Goal: Information Seeking & Learning: Learn about a topic

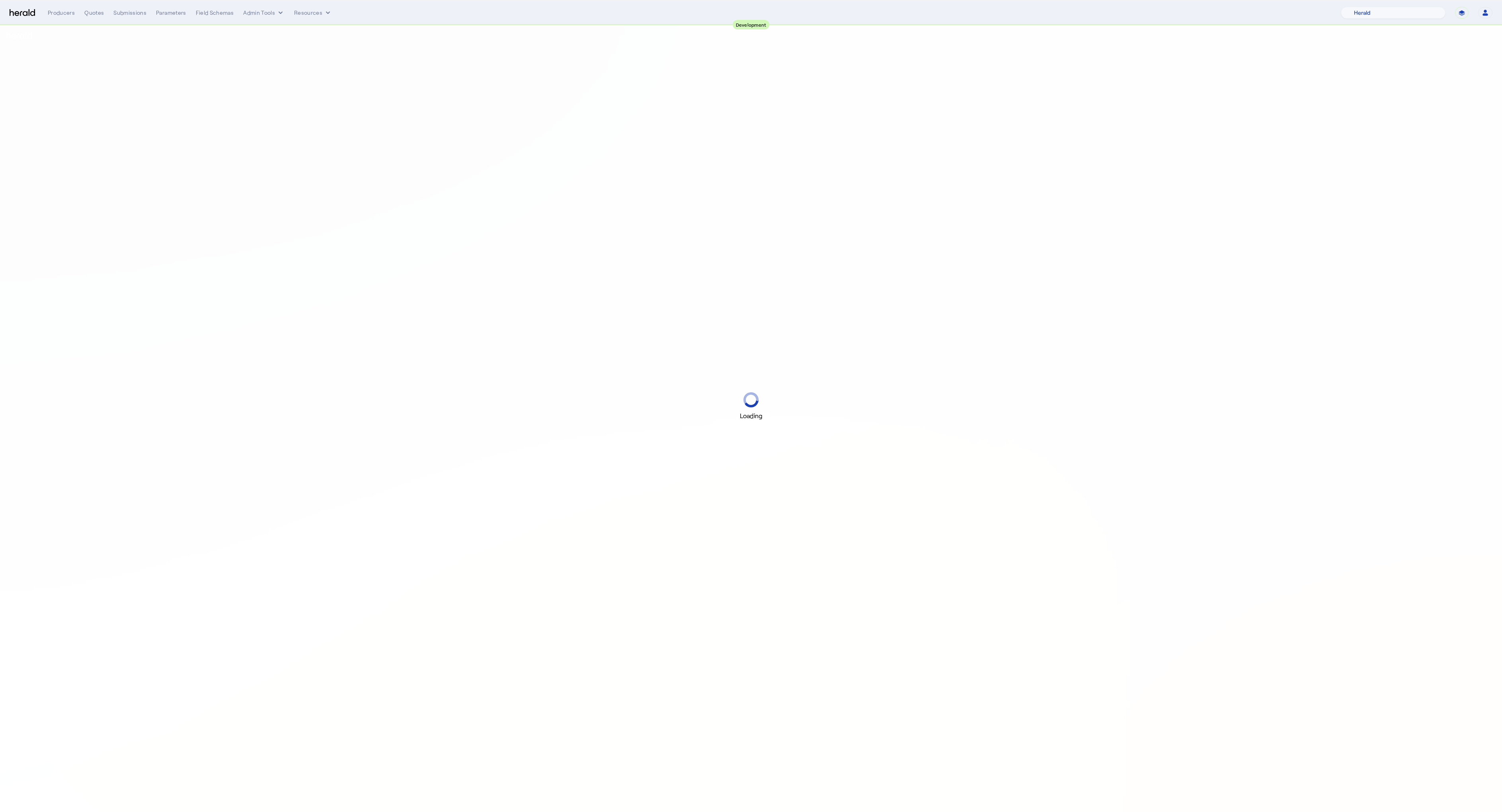
select select "pfm_2v8p_herald_api"
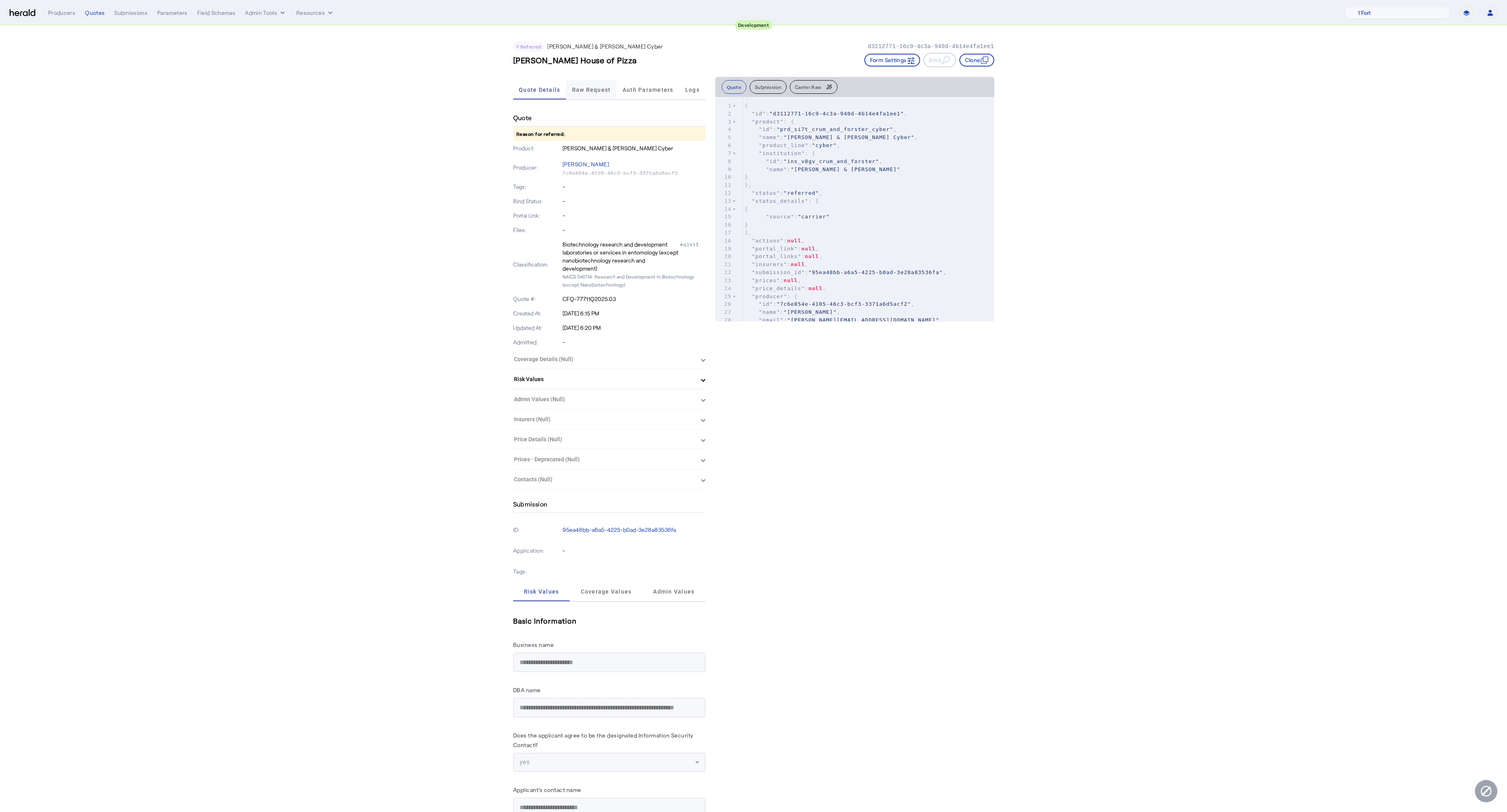
click at [584, 95] on span "Raw Request" at bounding box center [591, 90] width 39 height 19
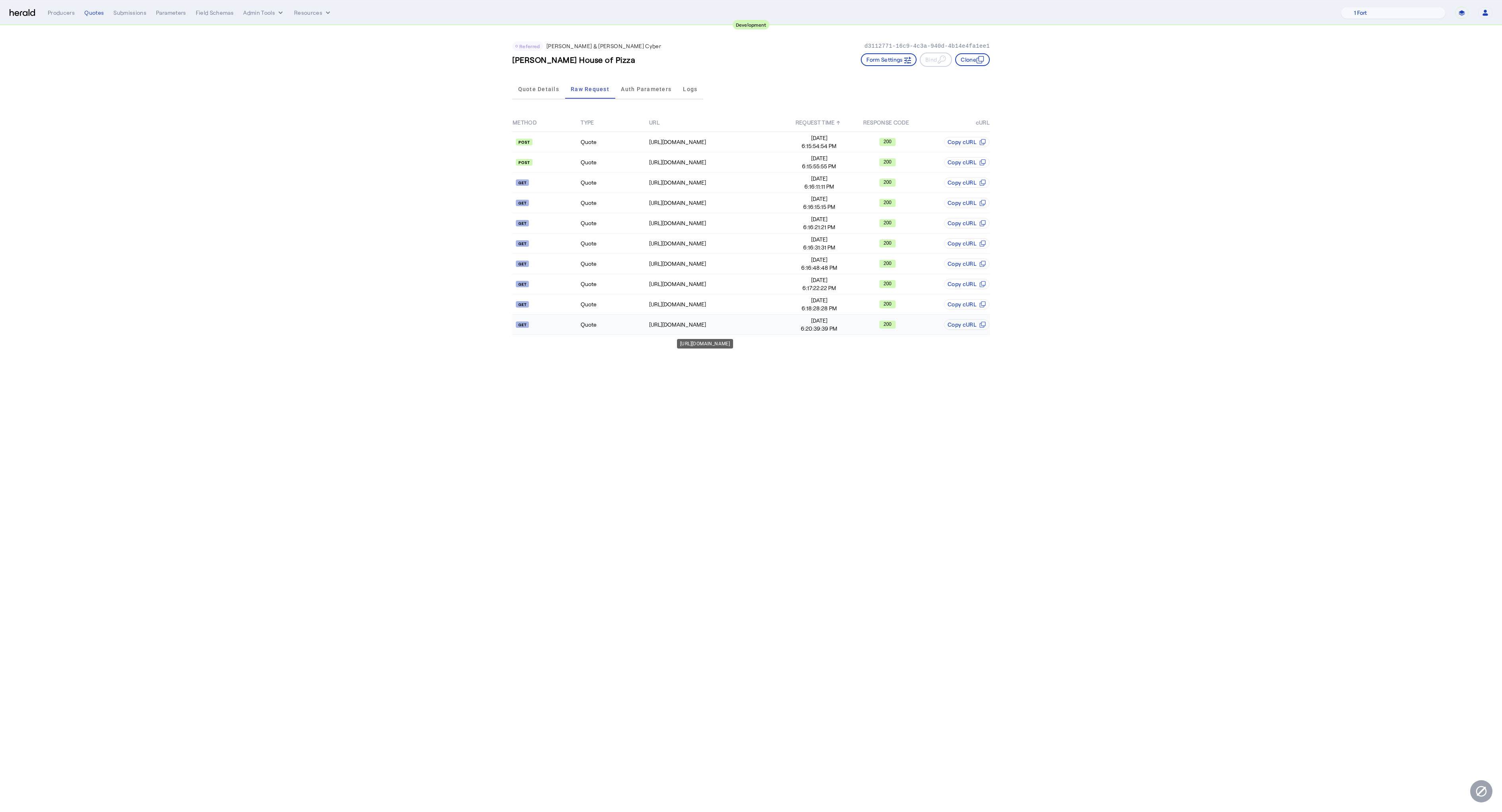
click at [752, 326] on div "[URL][DOMAIN_NAME]" at bounding box center [717, 325] width 136 height 8
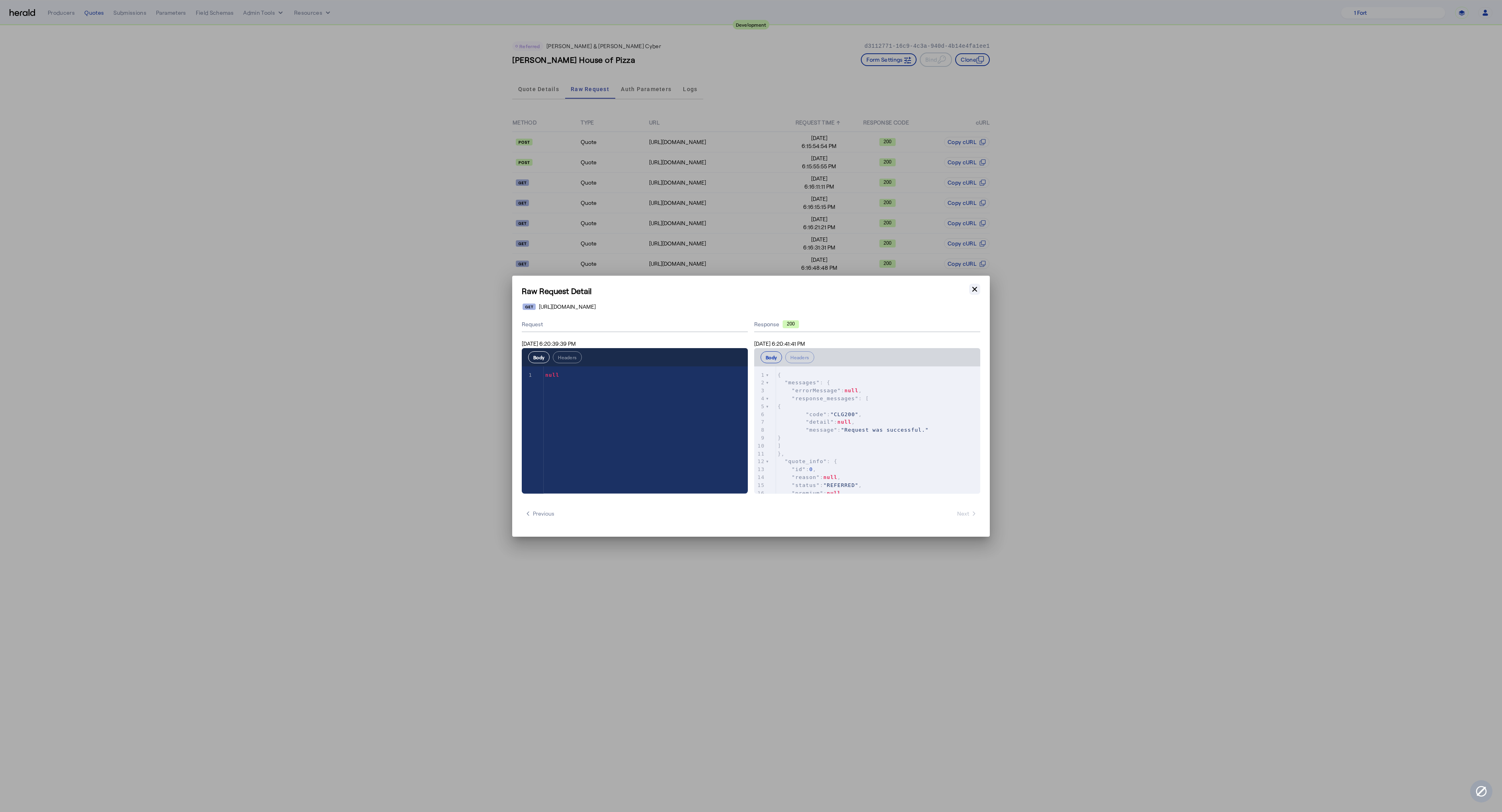
click at [971, 290] on icon "button" at bounding box center [975, 289] width 8 height 8
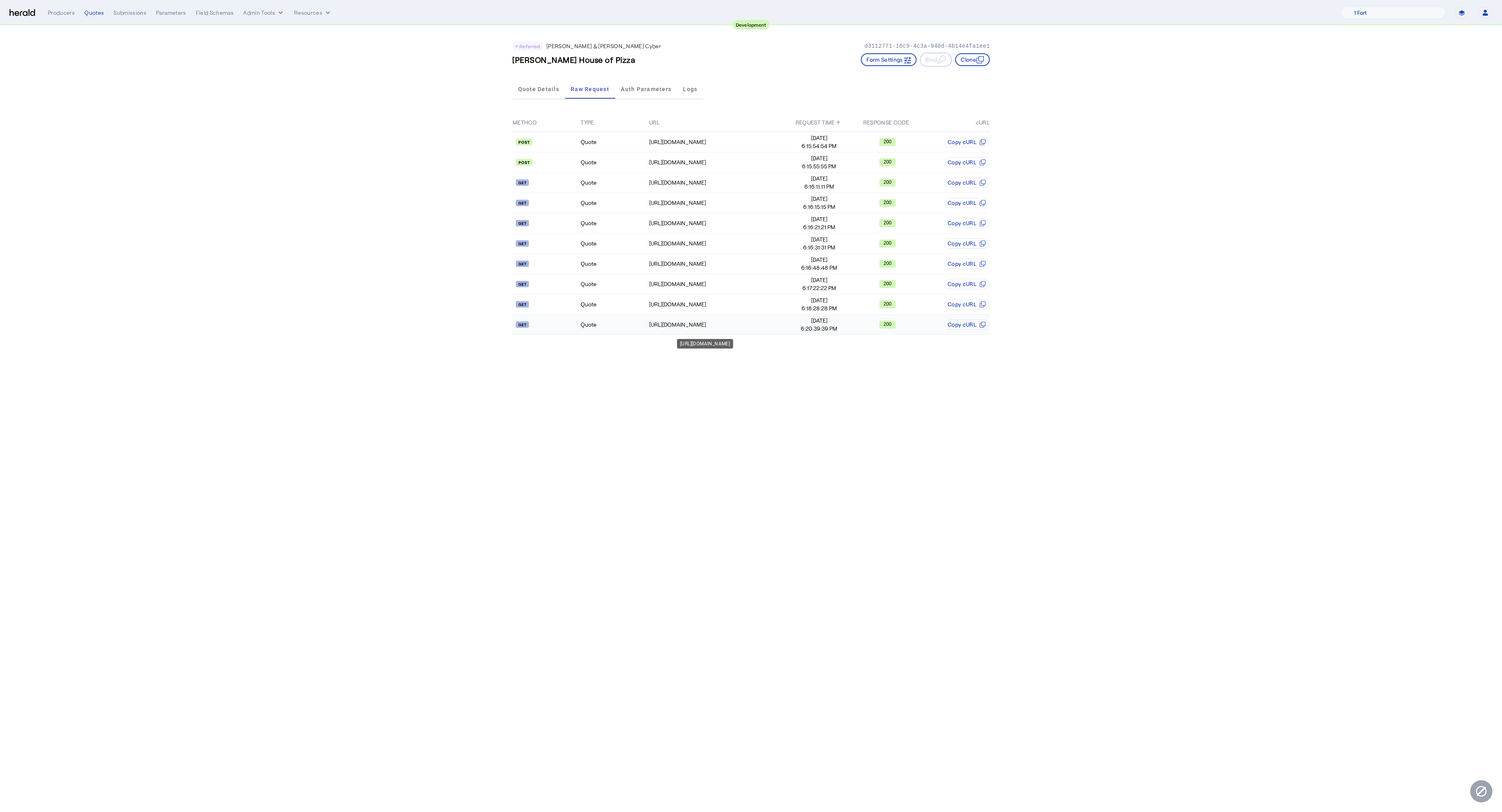
click at [750, 321] on div "[URL][DOMAIN_NAME]" at bounding box center [717, 325] width 136 height 8
click at [392, 298] on app-quote-details "Referred [PERSON_NAME] & [PERSON_NAME] Cyber d3112771-16c9-4c3a-940d-4b14e4fa1e…" at bounding box center [751, 186] width 1502 height 321
click at [711, 223] on div "[URL][DOMAIN_NAME]" at bounding box center [717, 223] width 136 height 8
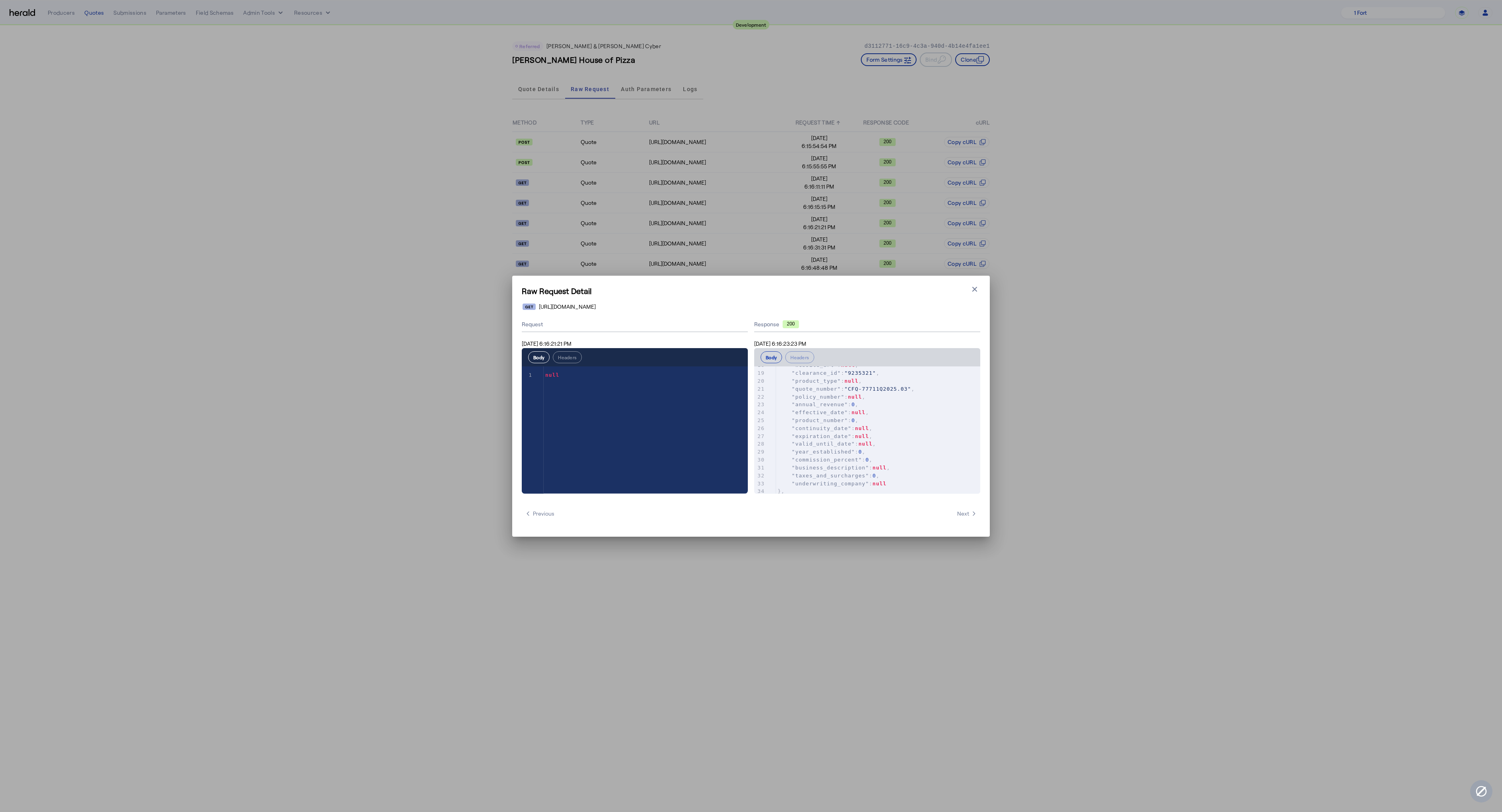
scroll to position [78, 0]
click at [976, 295] on h1 "Raw Request Detail" at bounding box center [751, 290] width 458 height 11
click at [972, 285] on icon "button" at bounding box center [975, 289] width 8 height 8
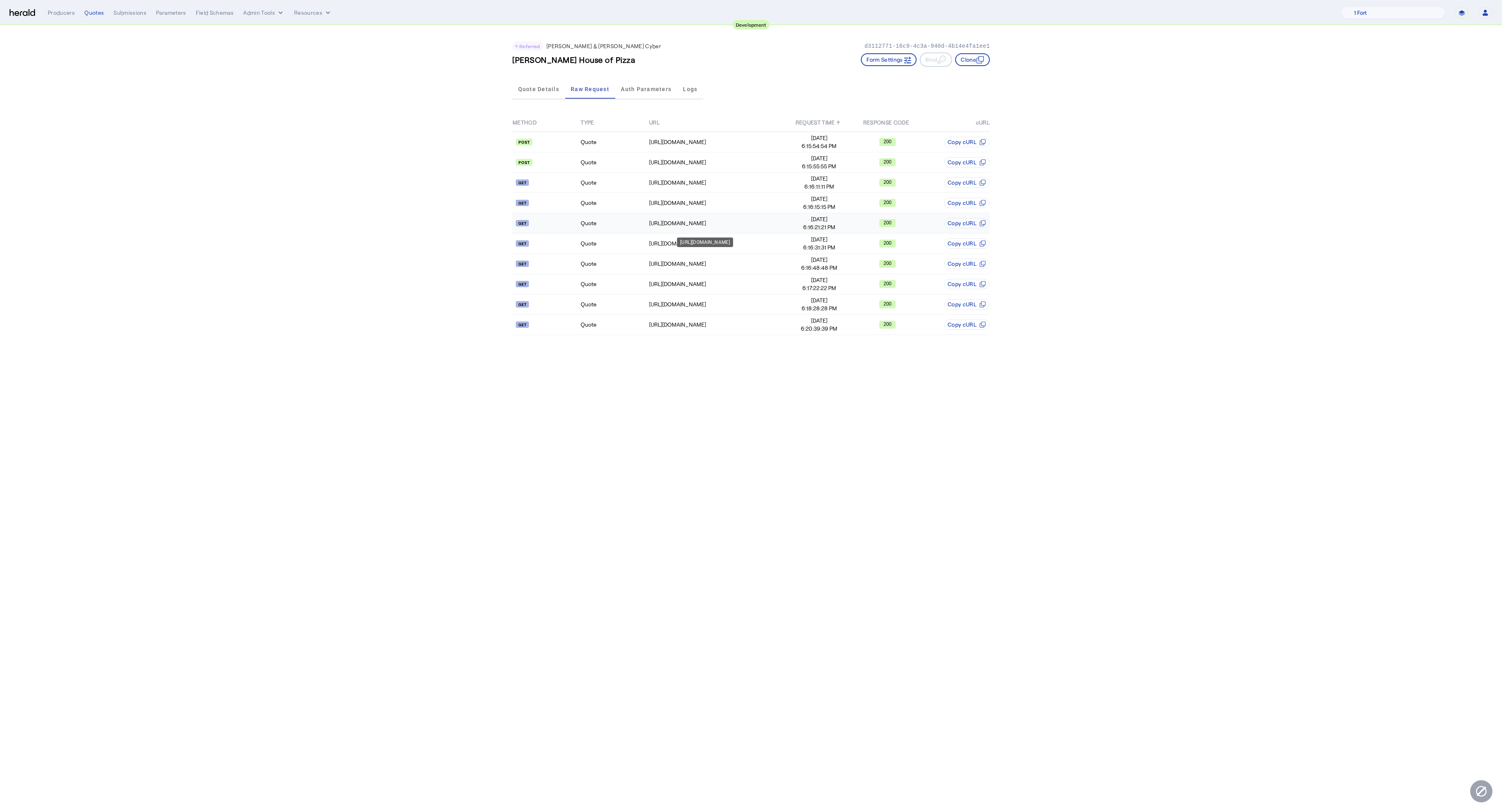
click at [699, 223] on div "[URL][DOMAIN_NAME]" at bounding box center [717, 223] width 136 height 8
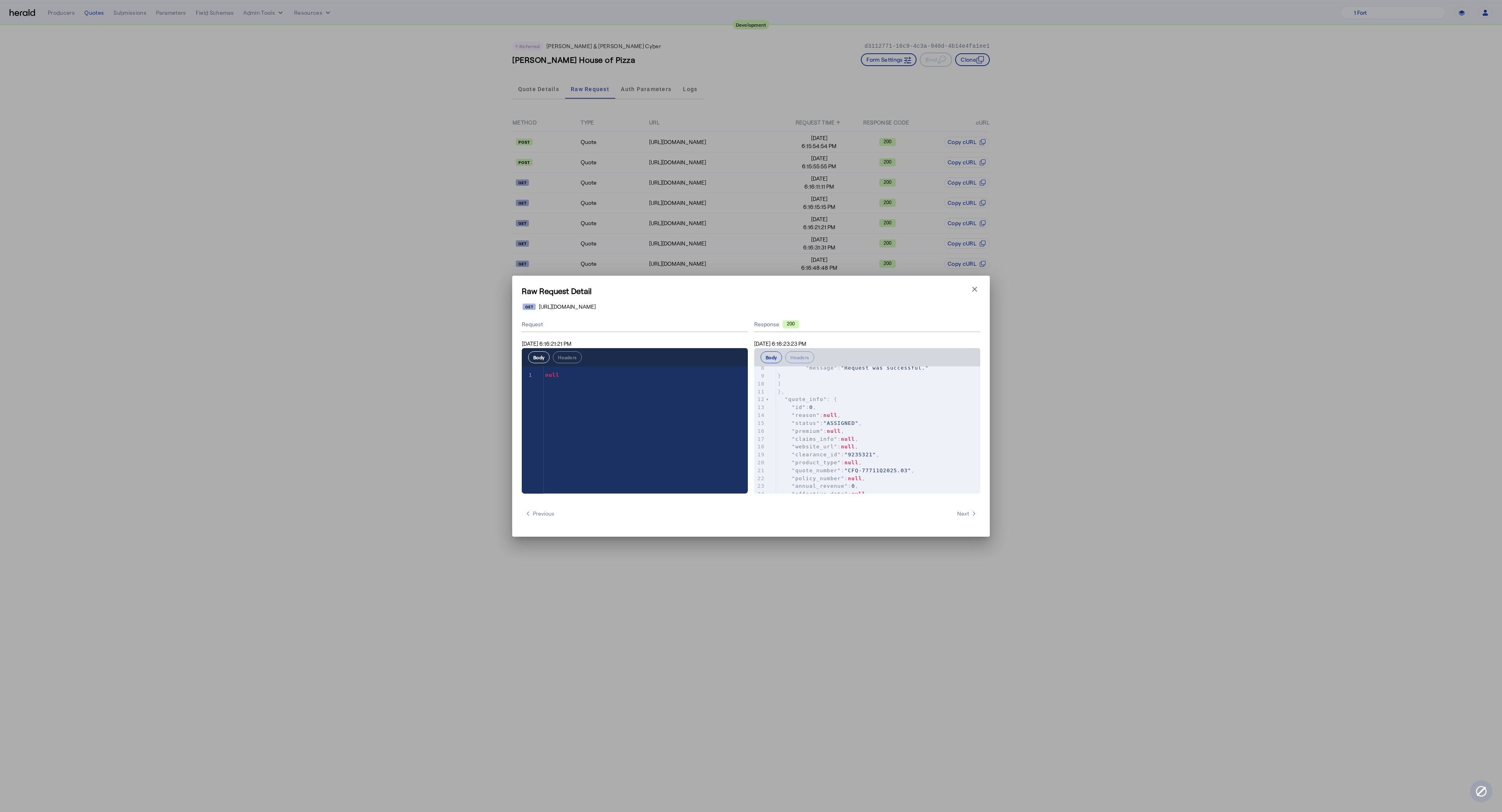
scroll to position [96, 0]
click at [973, 289] on icon "button" at bounding box center [975, 289] width 8 height 8
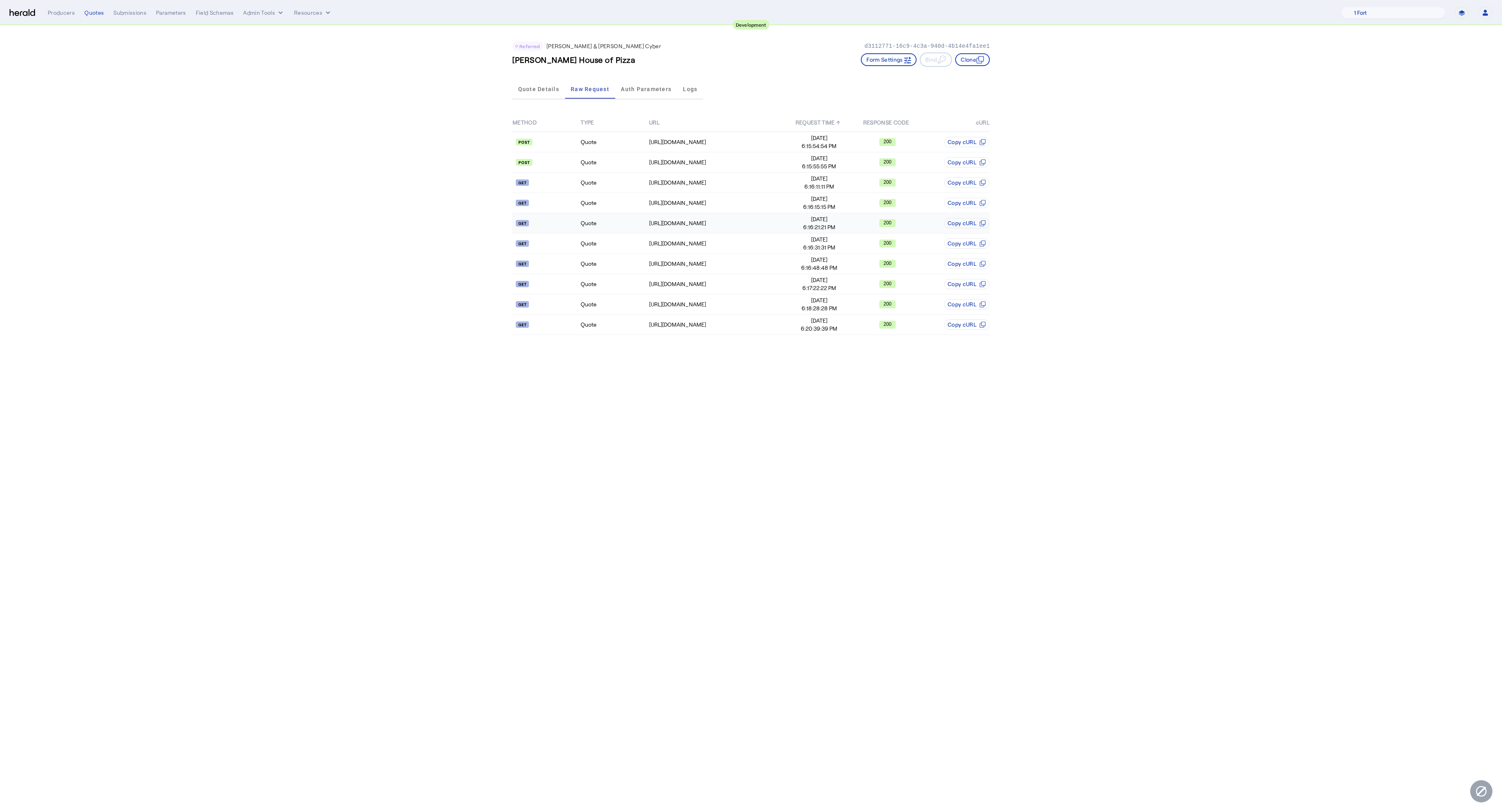
click at [829, 222] on span "[DATE]" at bounding box center [819, 219] width 67 height 8
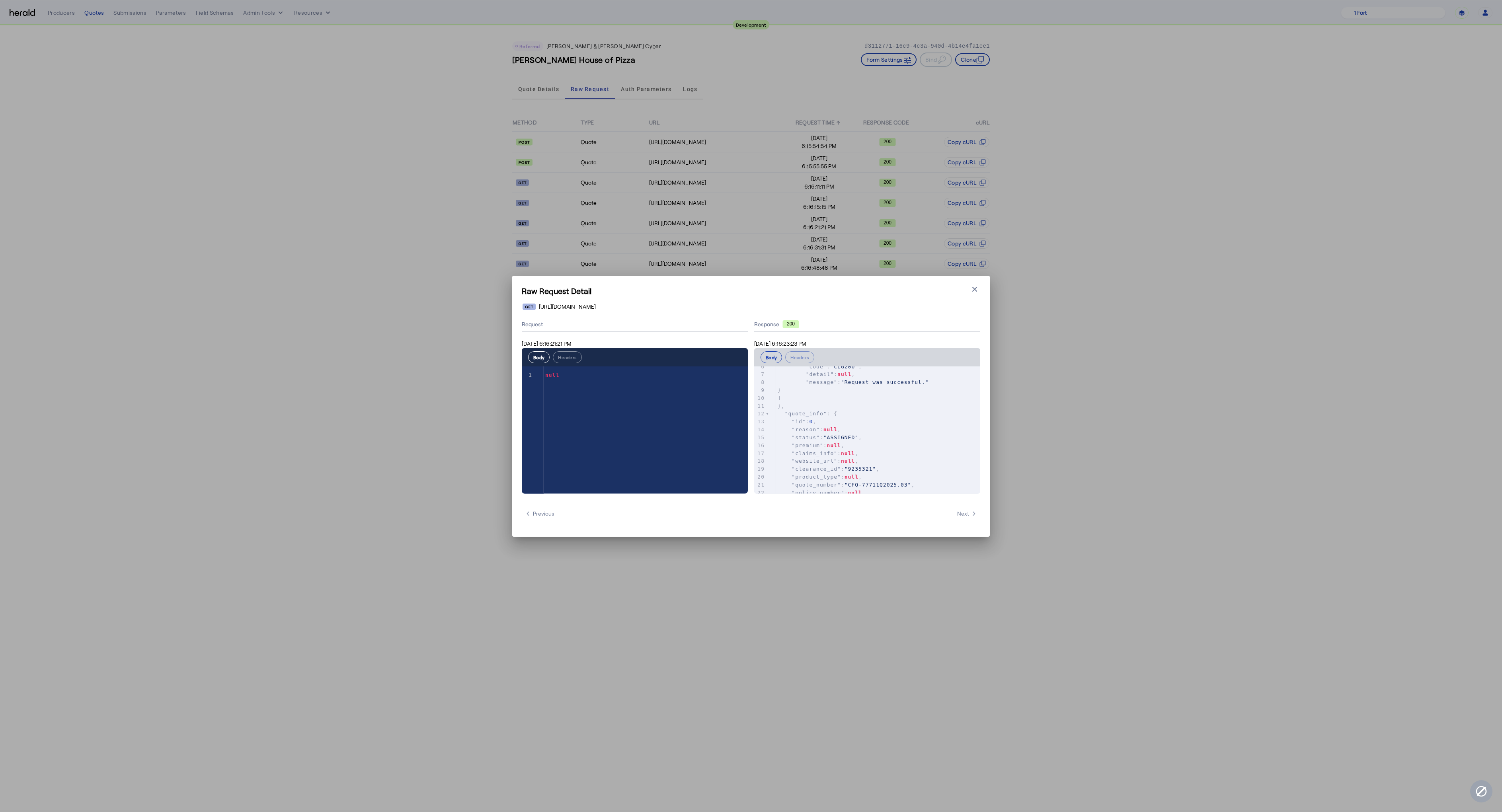
scroll to position [48, 0]
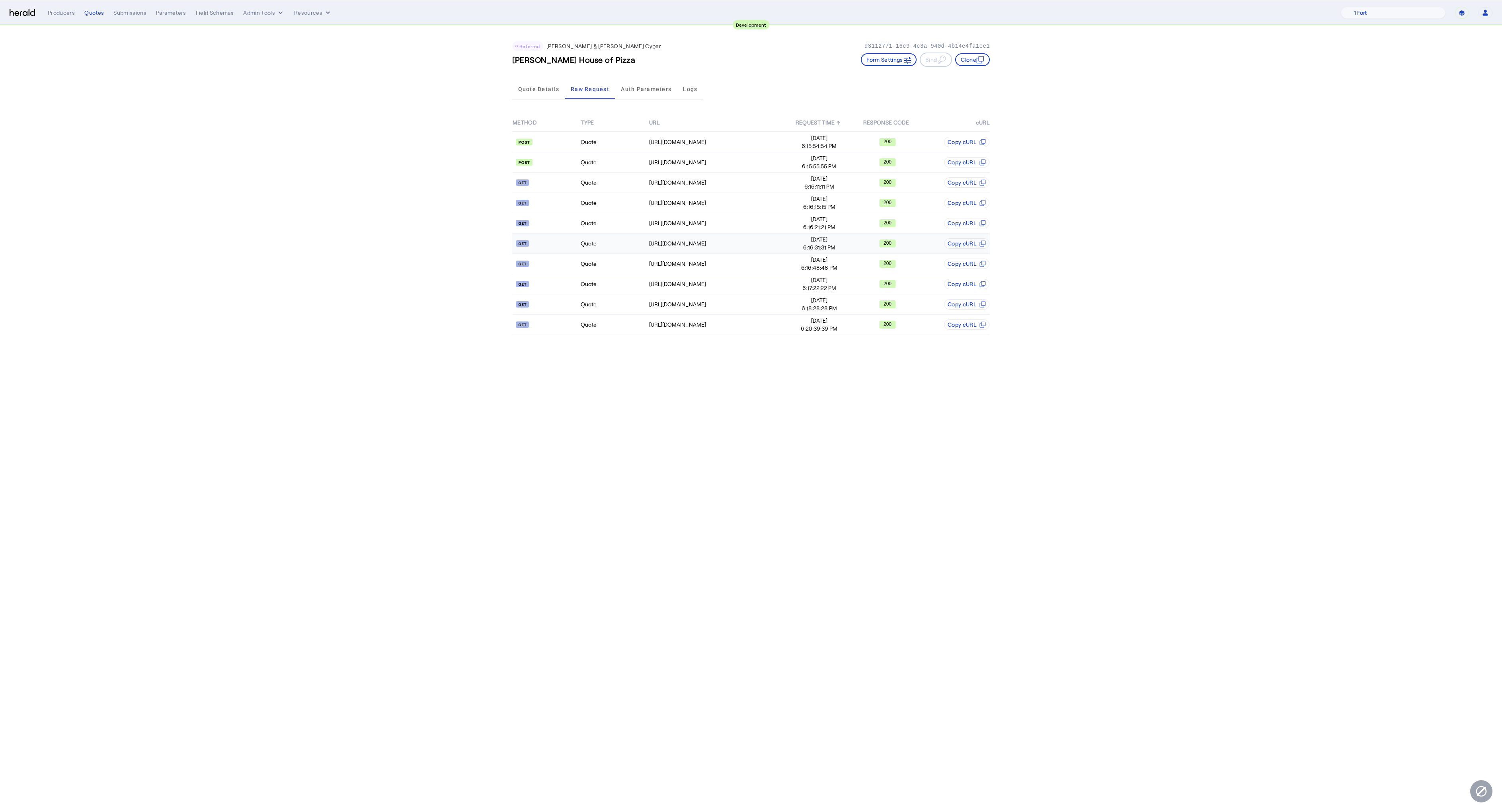
click at [879, 241] on icon "200" at bounding box center [887, 244] width 17 height 8
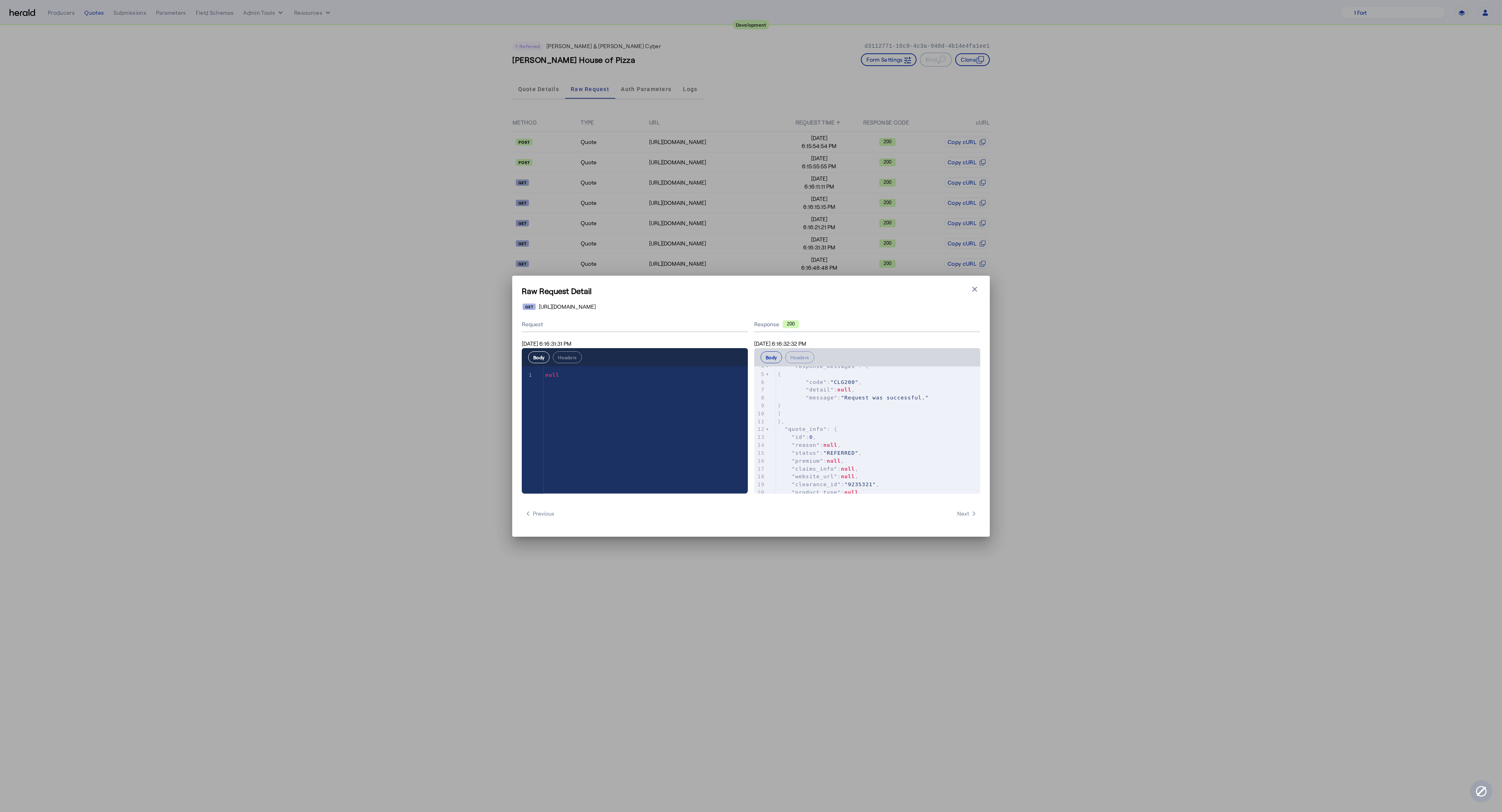
scroll to position [47, 0]
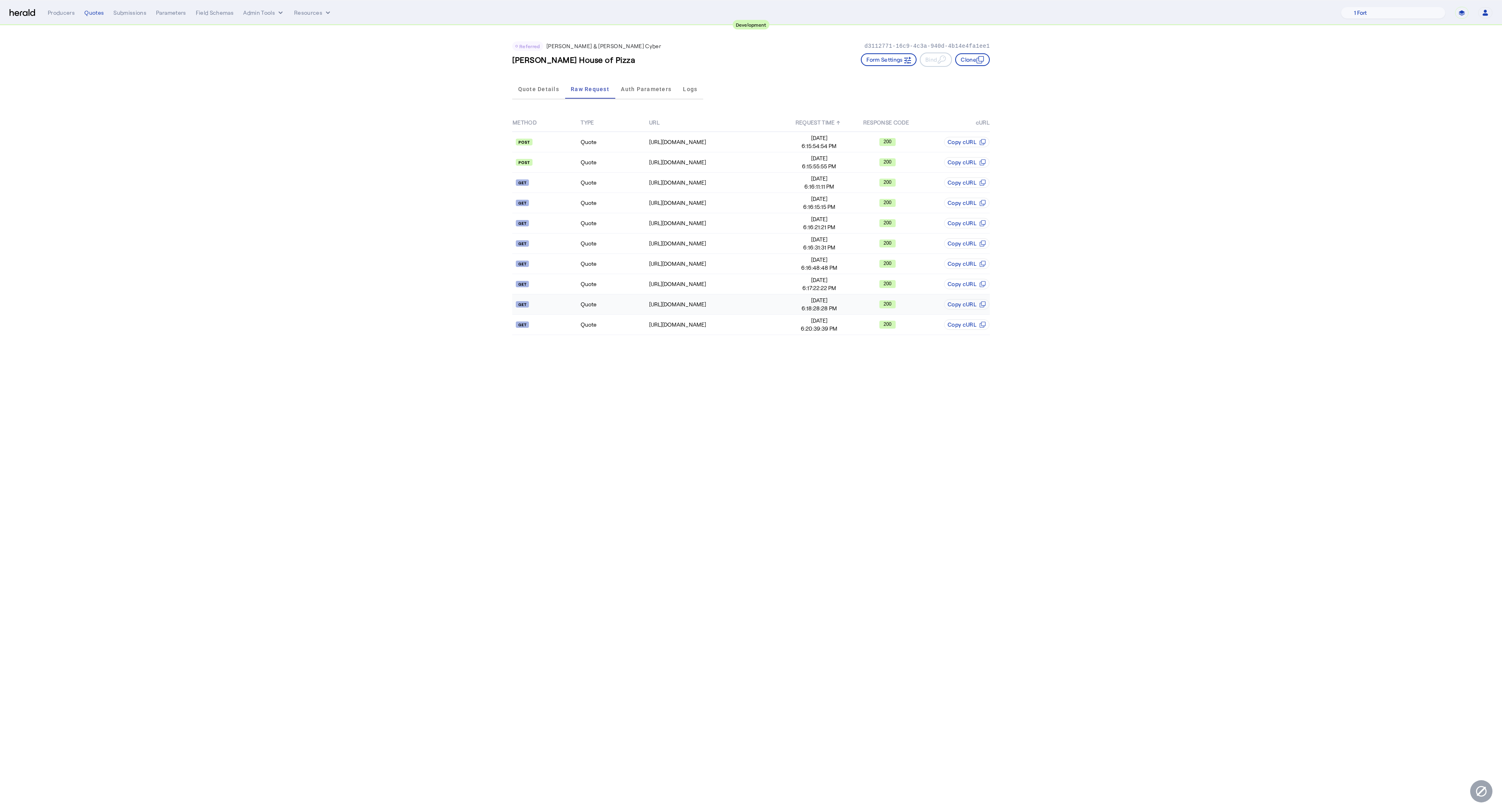
click at [808, 303] on span "[DATE]" at bounding box center [819, 301] width 67 height 8
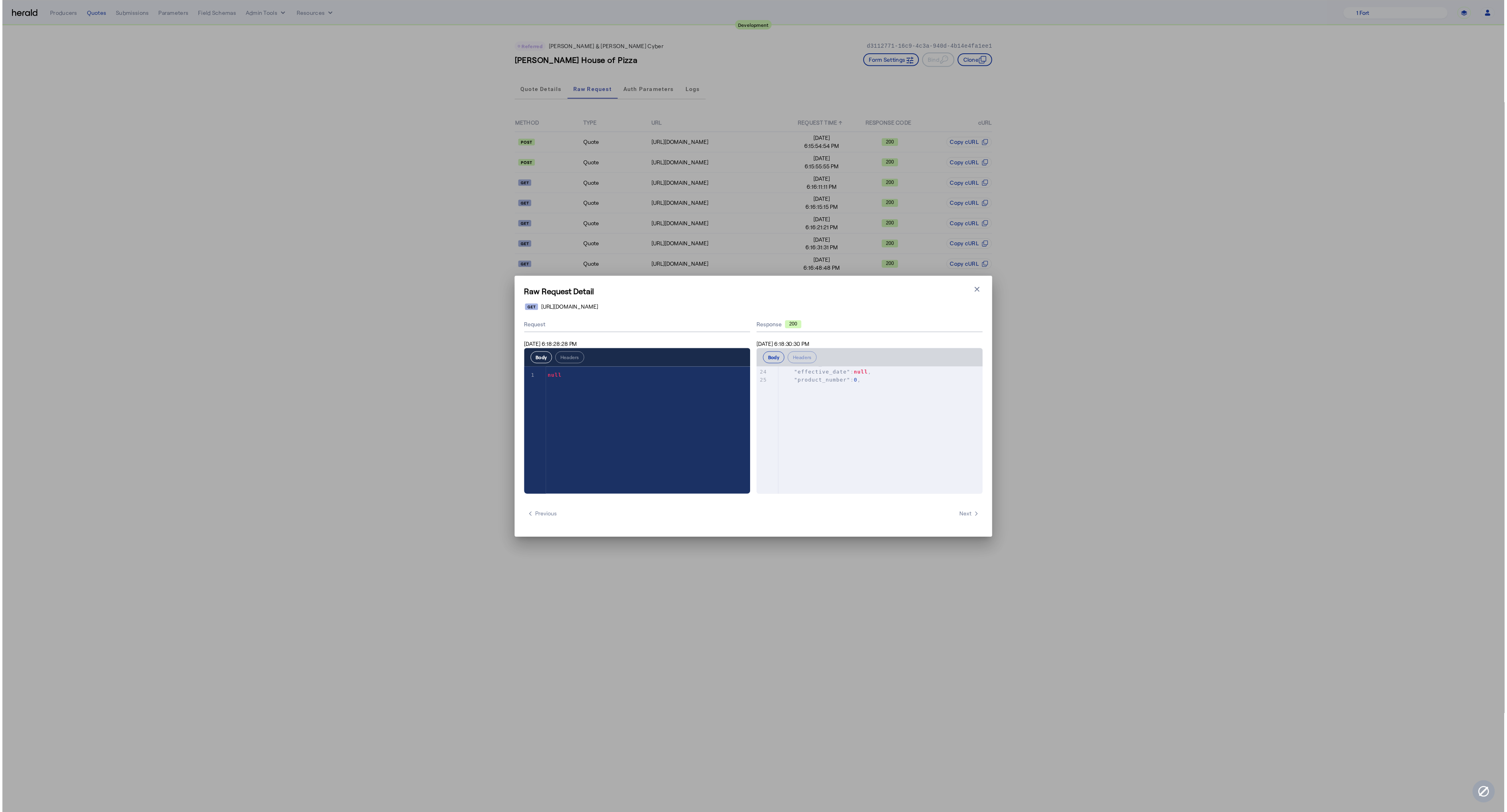
scroll to position [223, 0]
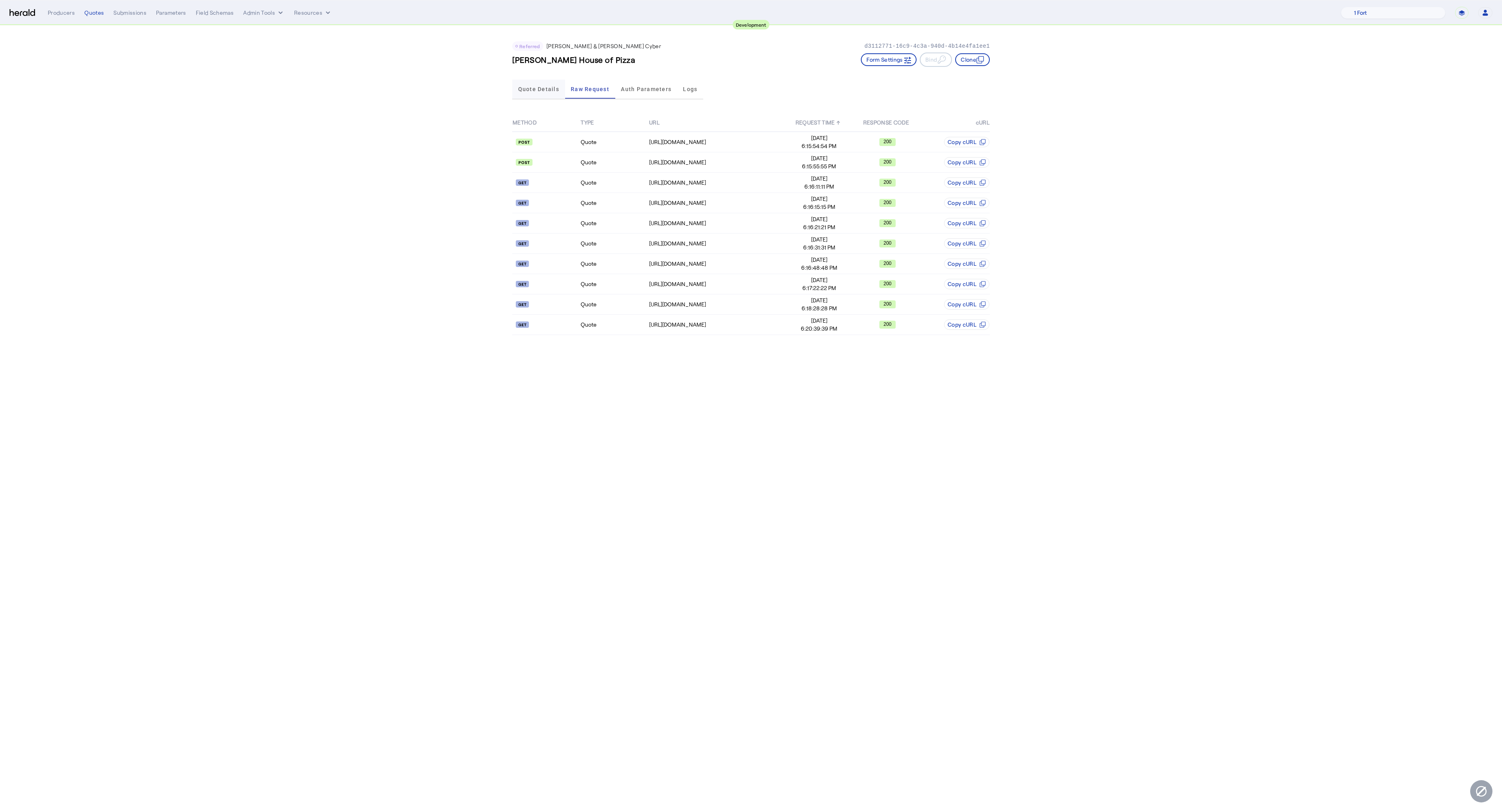
click at [546, 83] on span "Quote Details" at bounding box center [539, 89] width 41 height 19
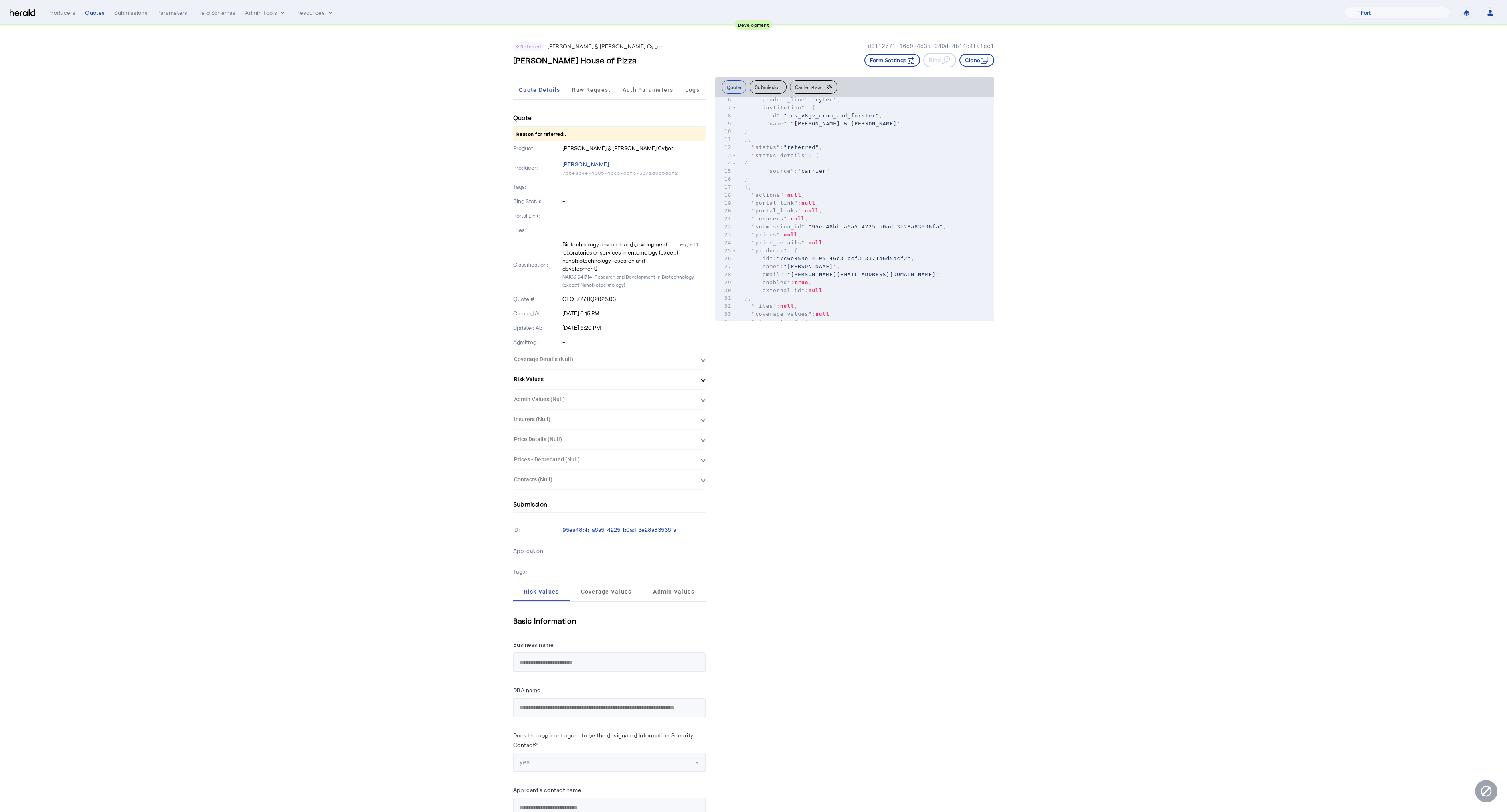
scroll to position [0, 0]
click at [596, 89] on span "Raw Request" at bounding box center [591, 90] width 39 height 6
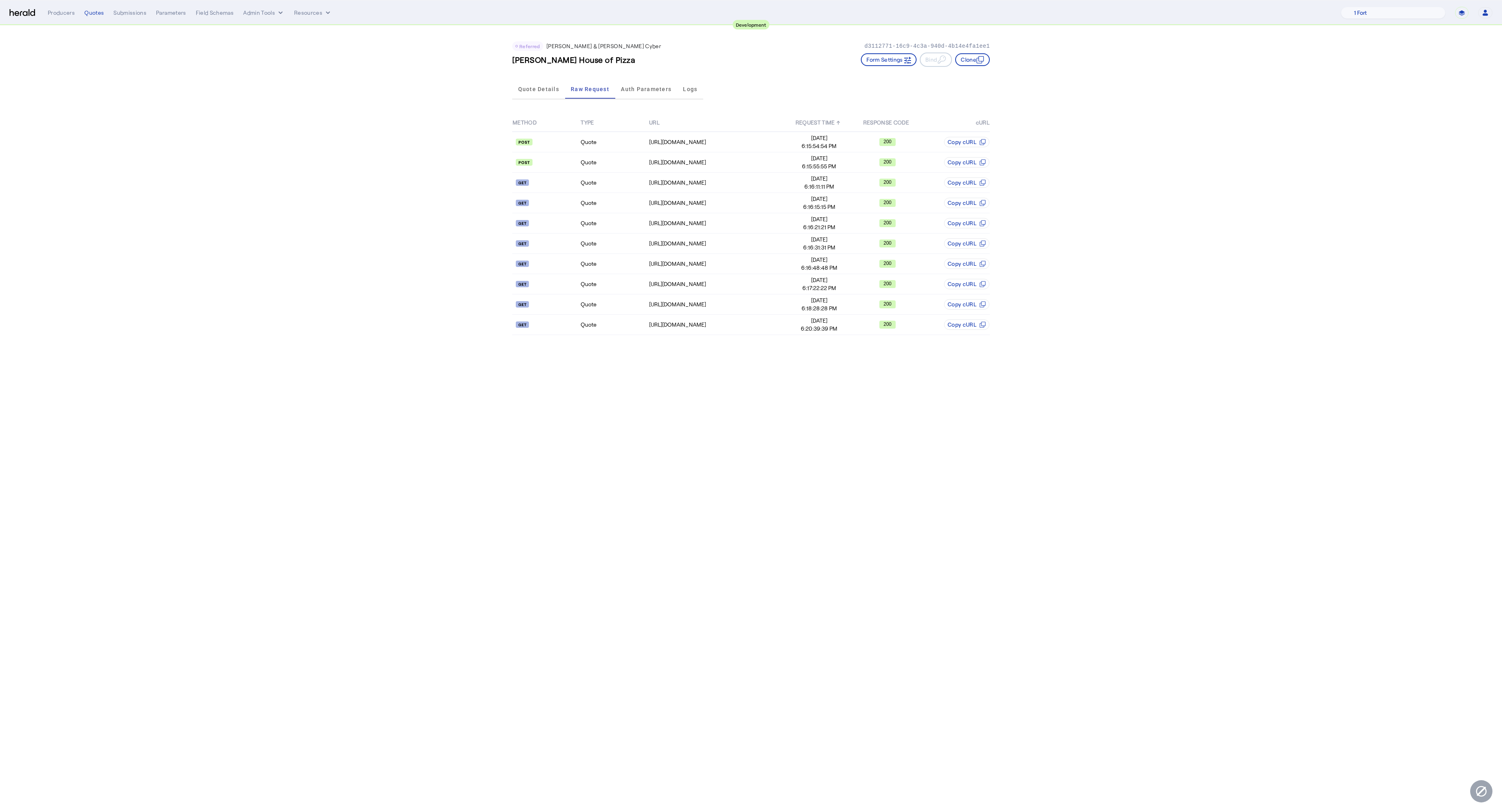
click at [696, 395] on body "**********" at bounding box center [751, 406] width 1502 height 812
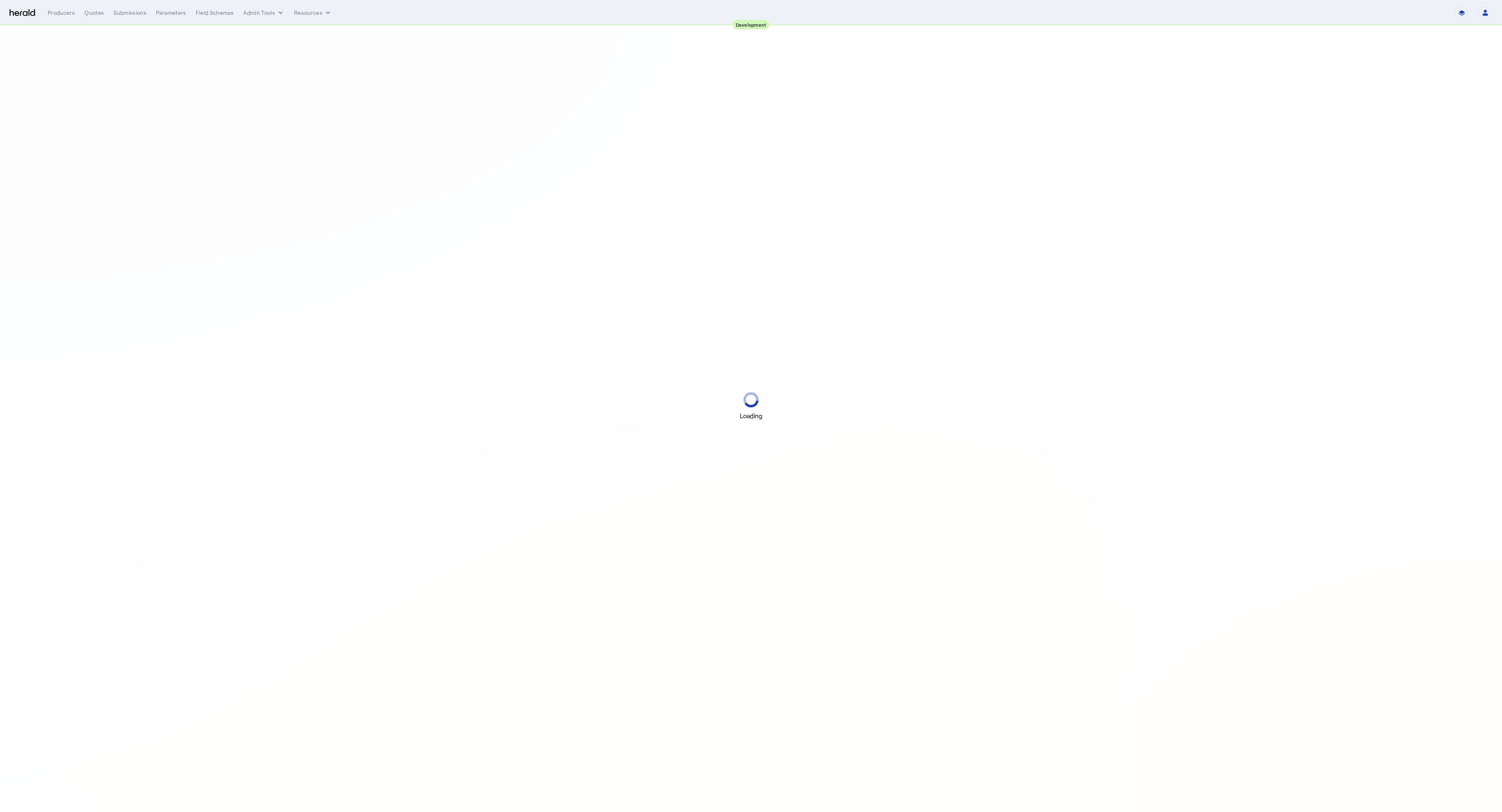
select select "pfm_2v8p_herald_api"
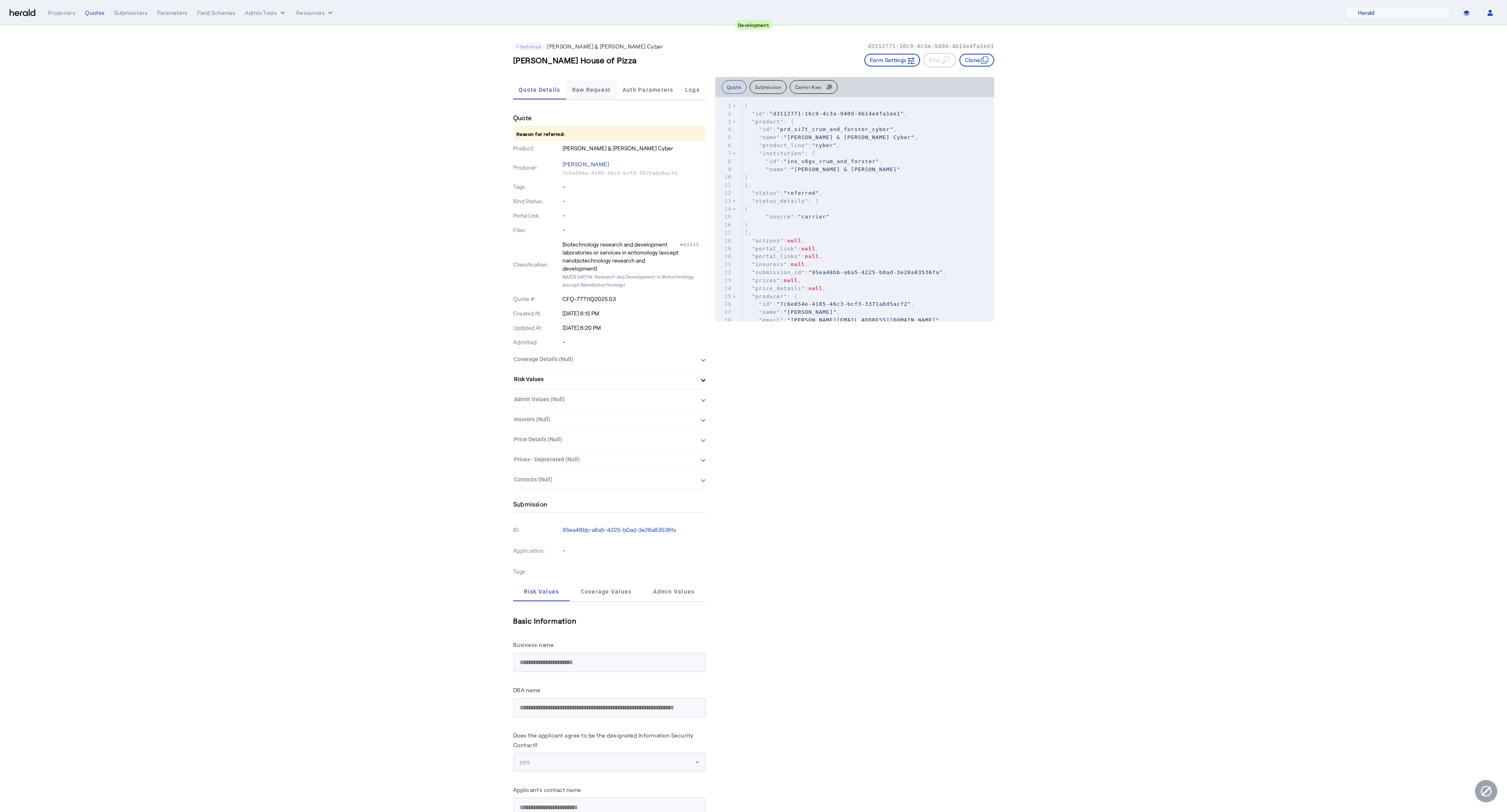
click at [592, 92] on span "Raw Request" at bounding box center [591, 90] width 39 height 6
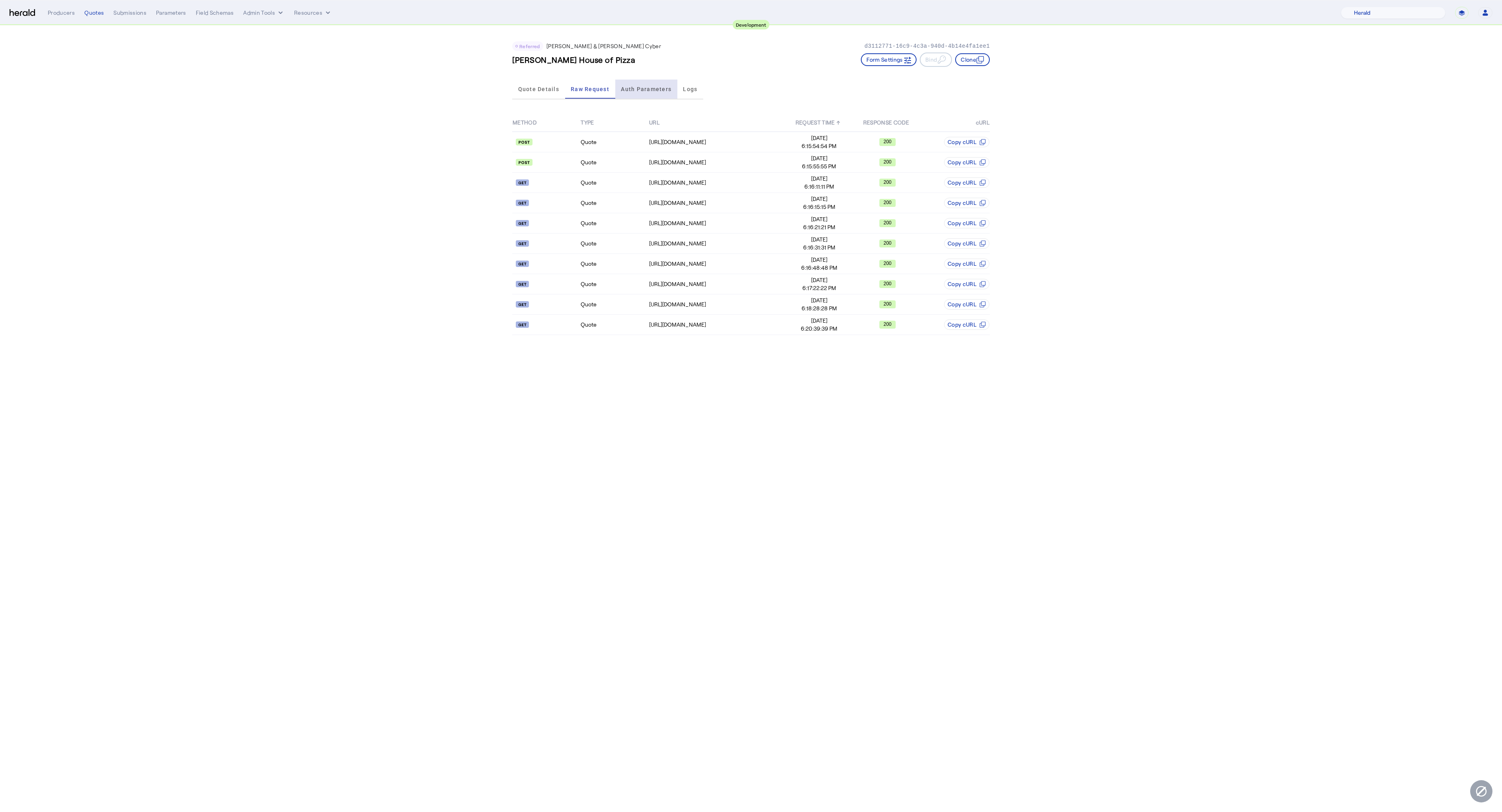
click at [650, 94] on span "Auth Parameters" at bounding box center [646, 89] width 51 height 19
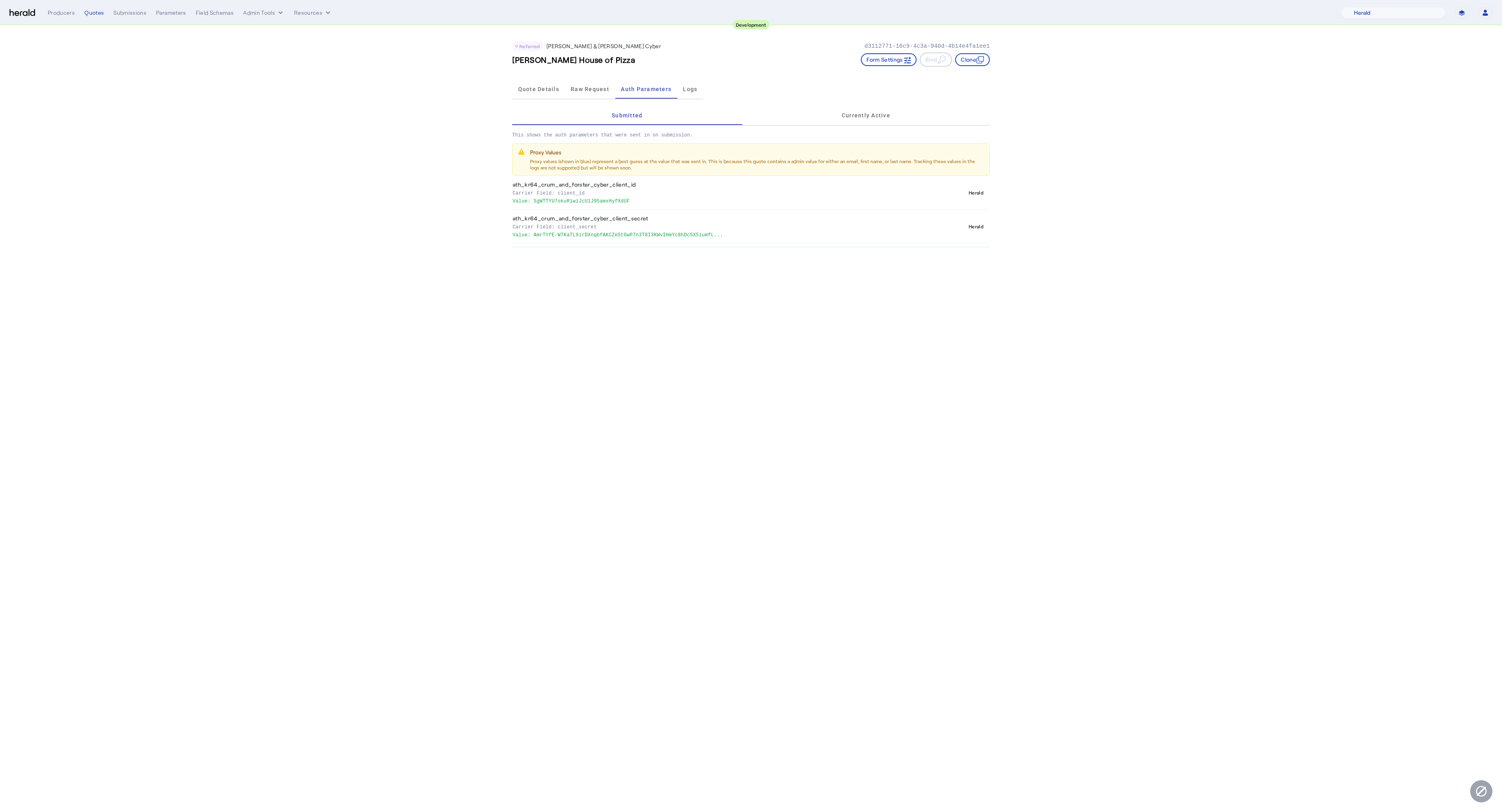
click at [580, 225] on p "Carrier Field: client_secret" at bounding box center [724, 227] width 422 height 8
click at [973, 193] on div "Herald" at bounding box center [976, 192] width 21 height 9
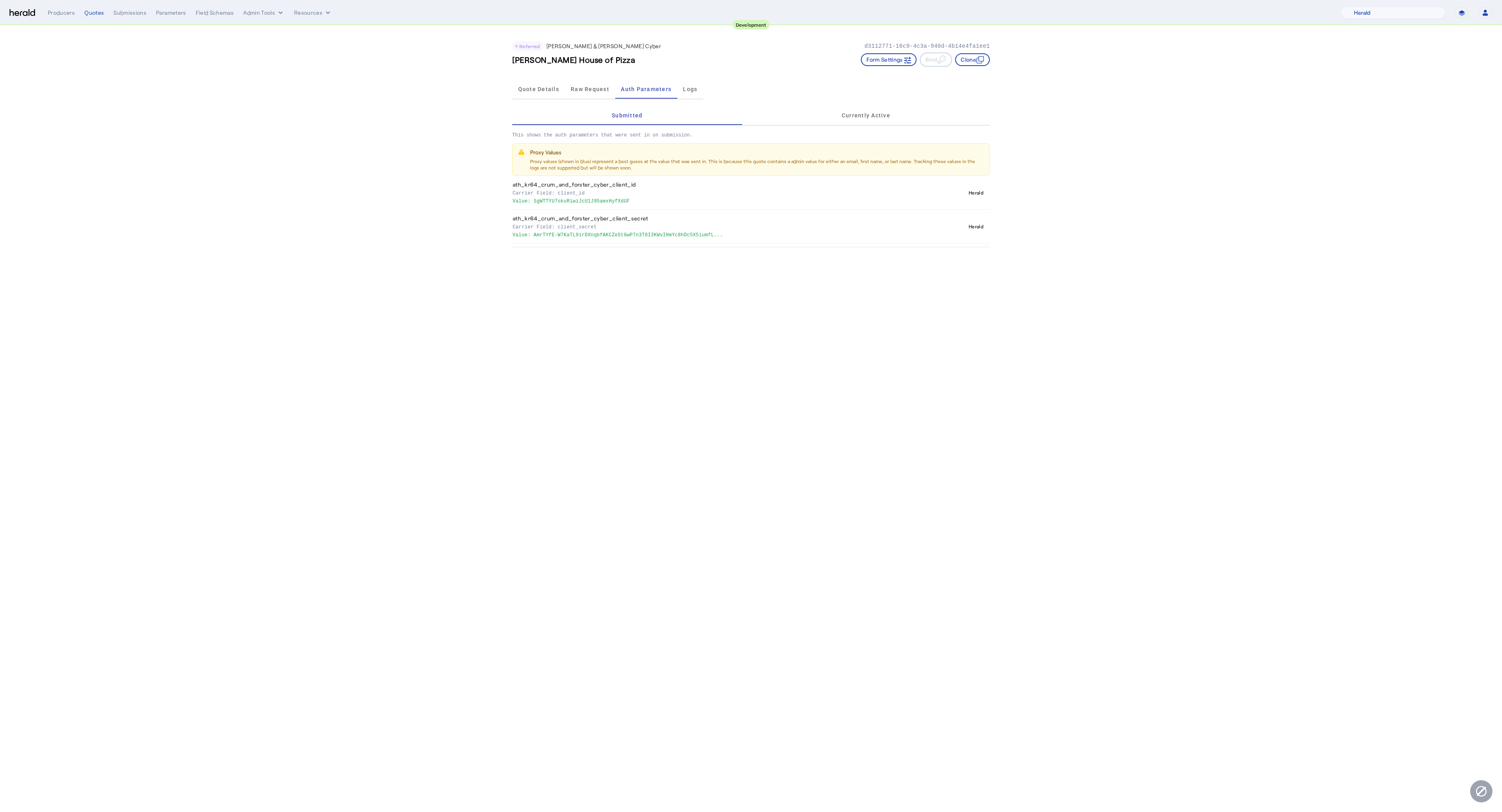
click at [973, 193] on div "Herald" at bounding box center [976, 192] width 21 height 9
click at [554, 156] on p "Proxy Values" at bounding box center [757, 153] width 454 height 8
click at [836, 117] on div "Currently Active" at bounding box center [866, 115] width 248 height 19
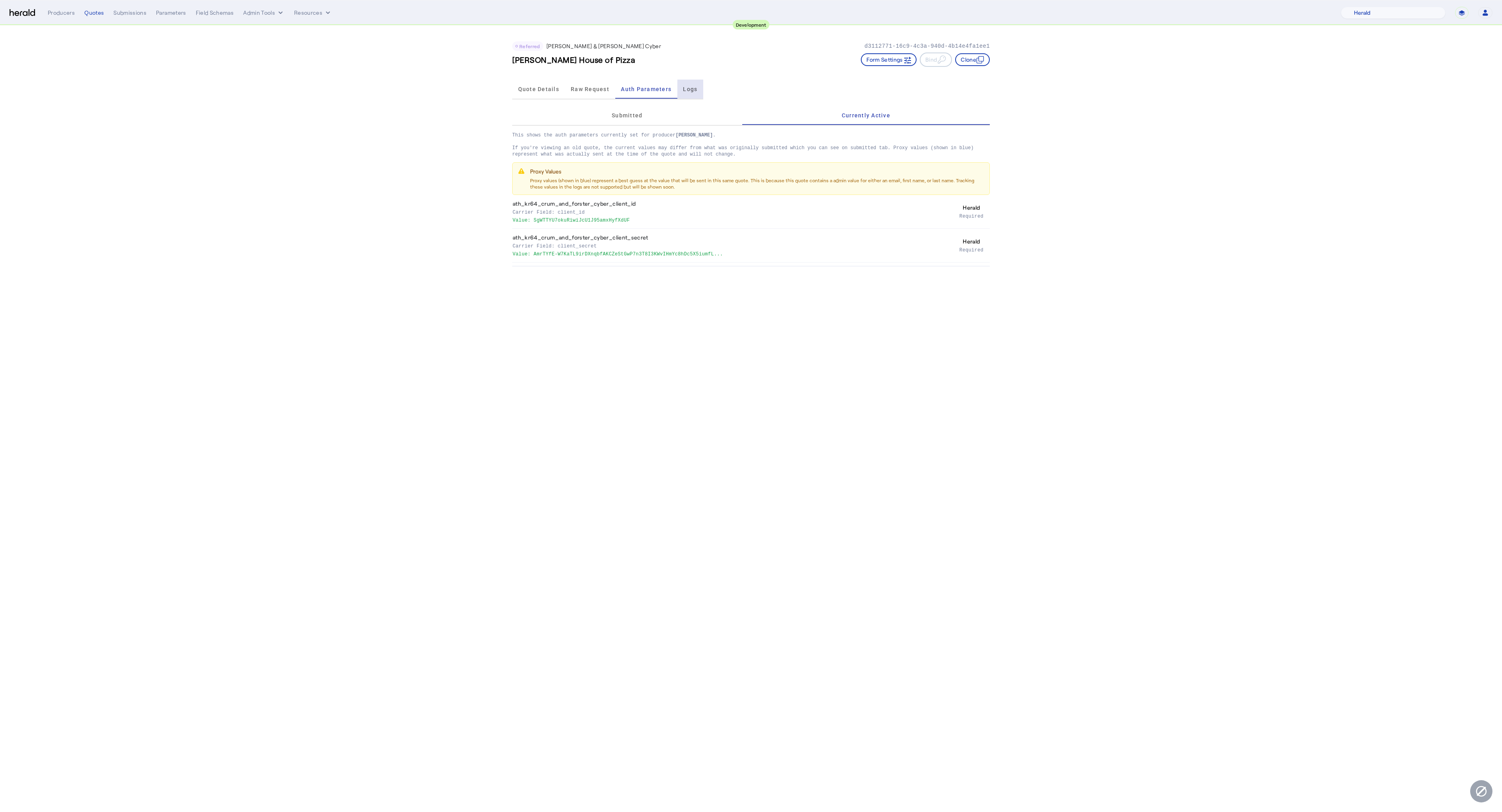
click at [680, 85] on div "Logs" at bounding box center [690, 89] width 26 height 19
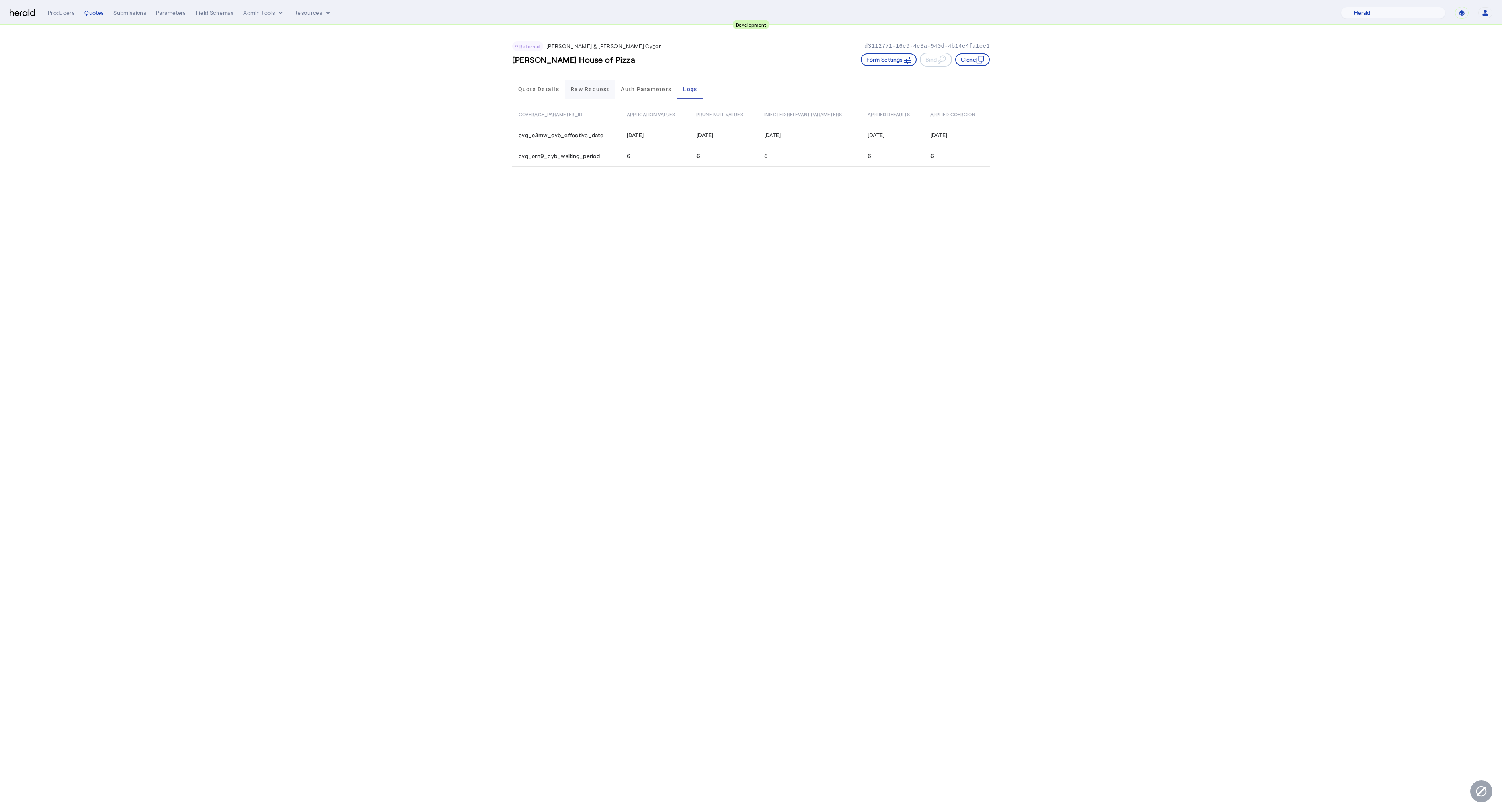
click at [576, 90] on span "Raw Request" at bounding box center [590, 89] width 38 height 6
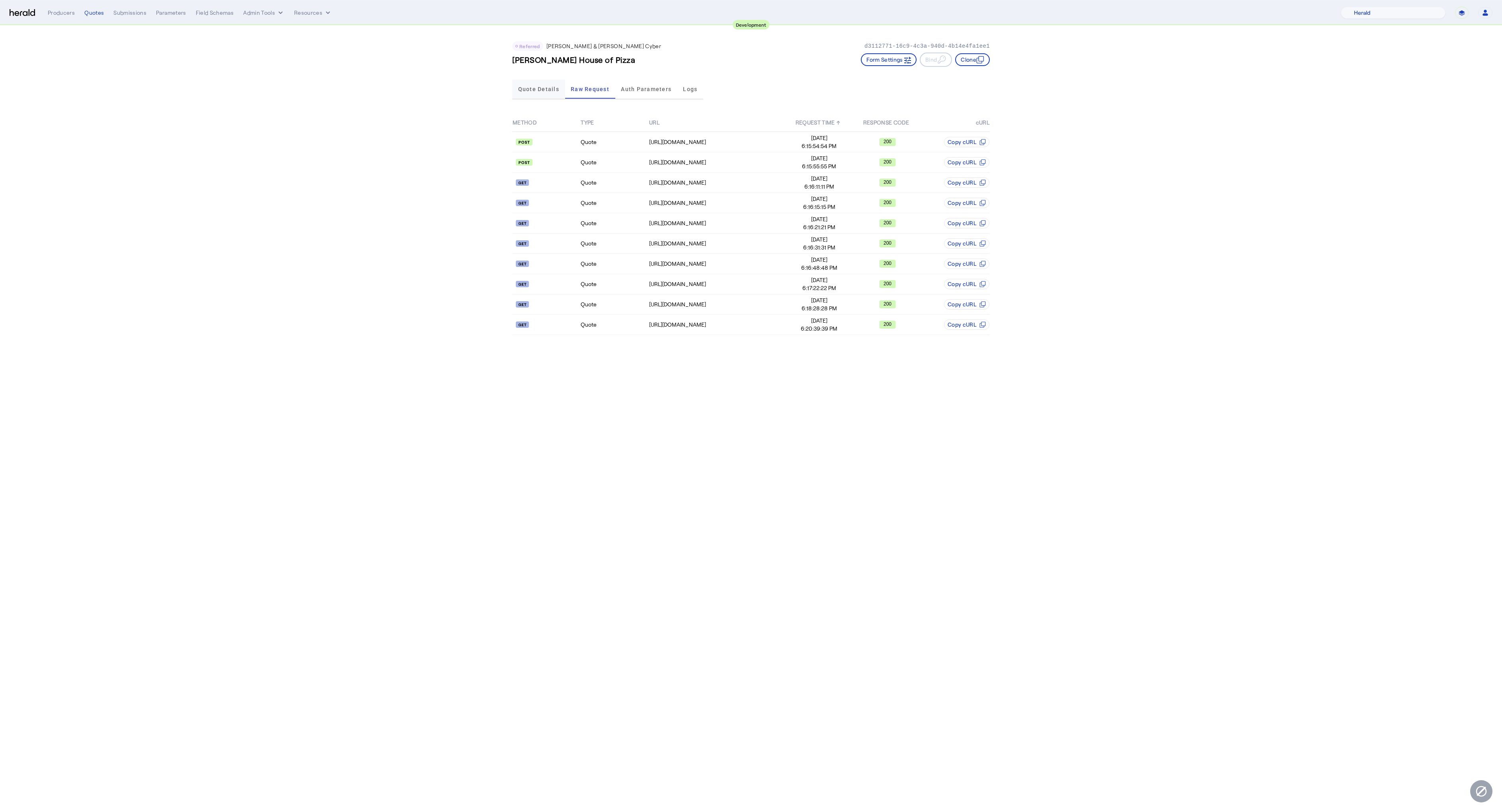
click at [531, 90] on span "Quote Details" at bounding box center [539, 89] width 41 height 6
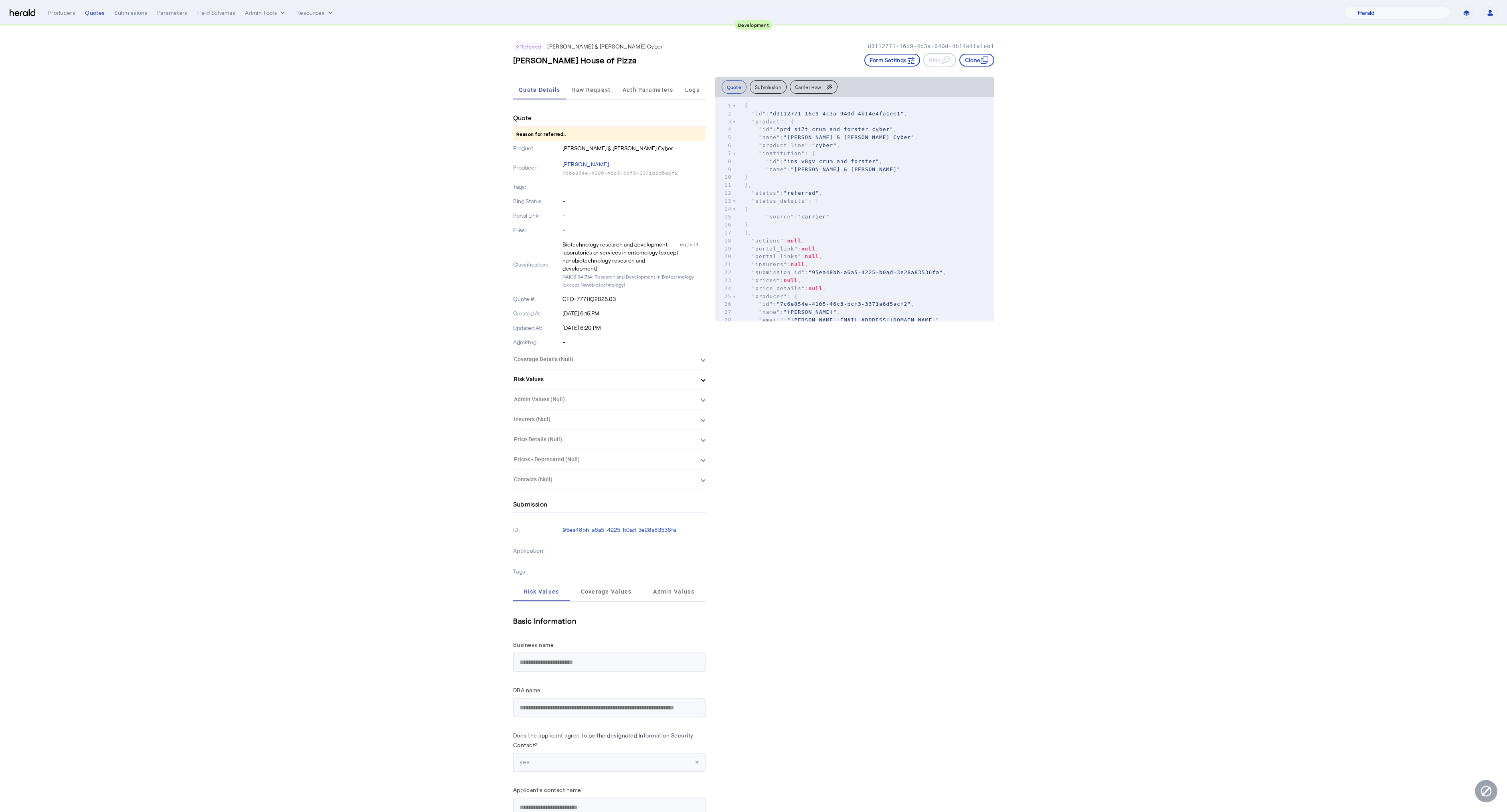
click at [583, 98] on div "Quote Details Raw Request Auth Parameters Logs" at bounding box center [610, 90] width 193 height 20
click at [584, 96] on span "Raw Request" at bounding box center [591, 90] width 39 height 19
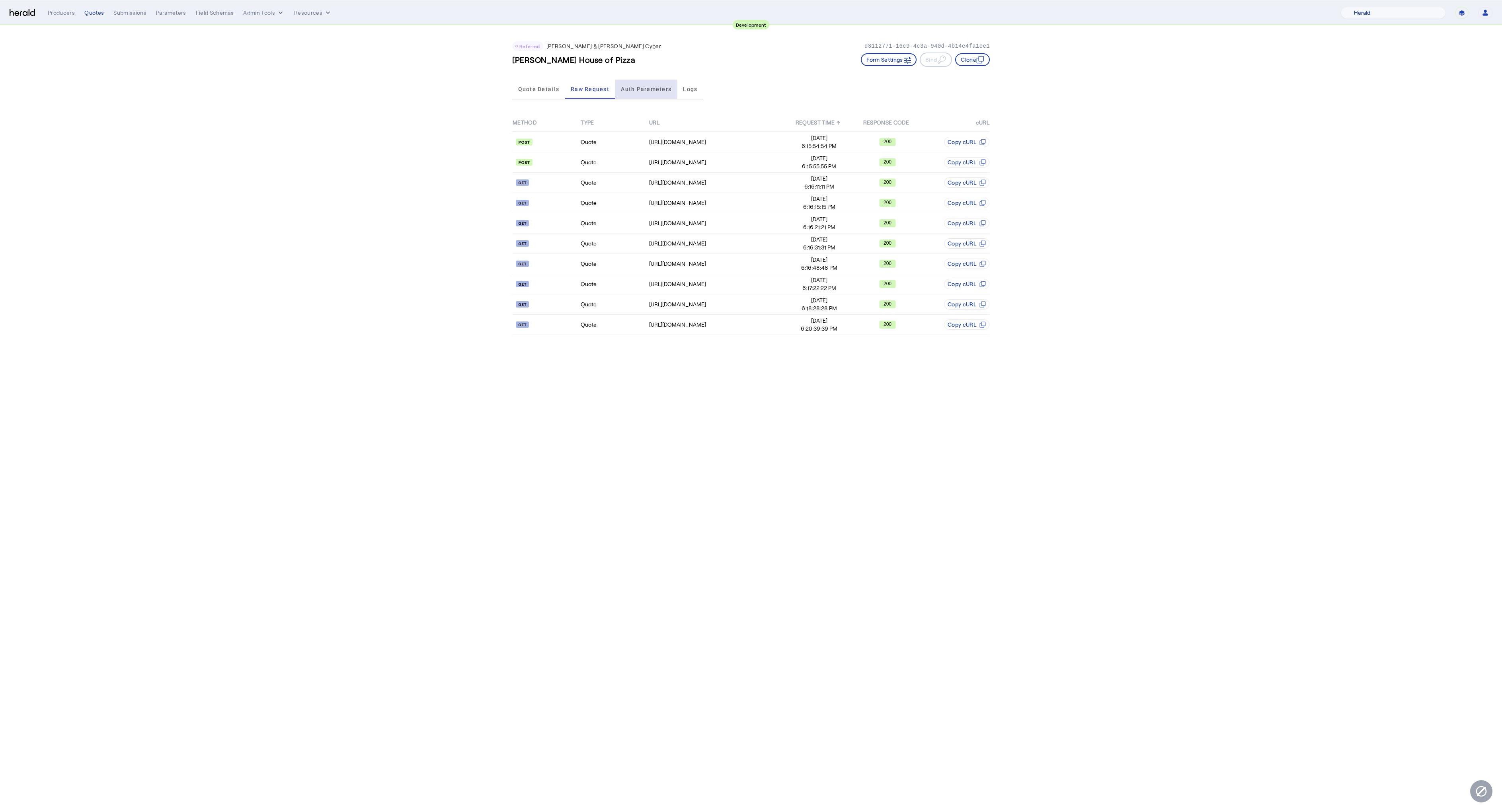
click at [636, 89] on span "Auth Parameters" at bounding box center [646, 89] width 51 height 6
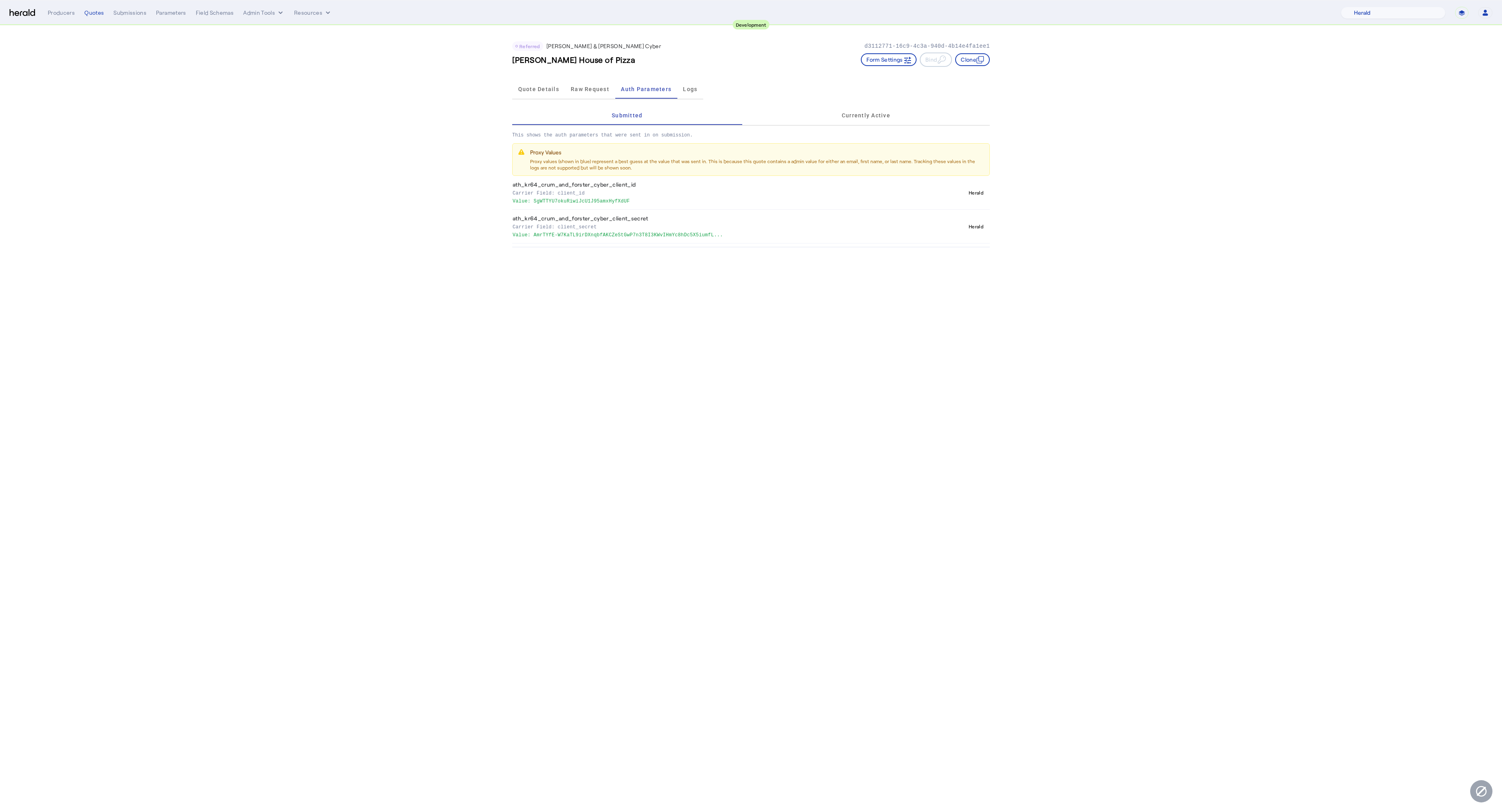
click at [591, 90] on span "Raw Request" at bounding box center [590, 89] width 38 height 6
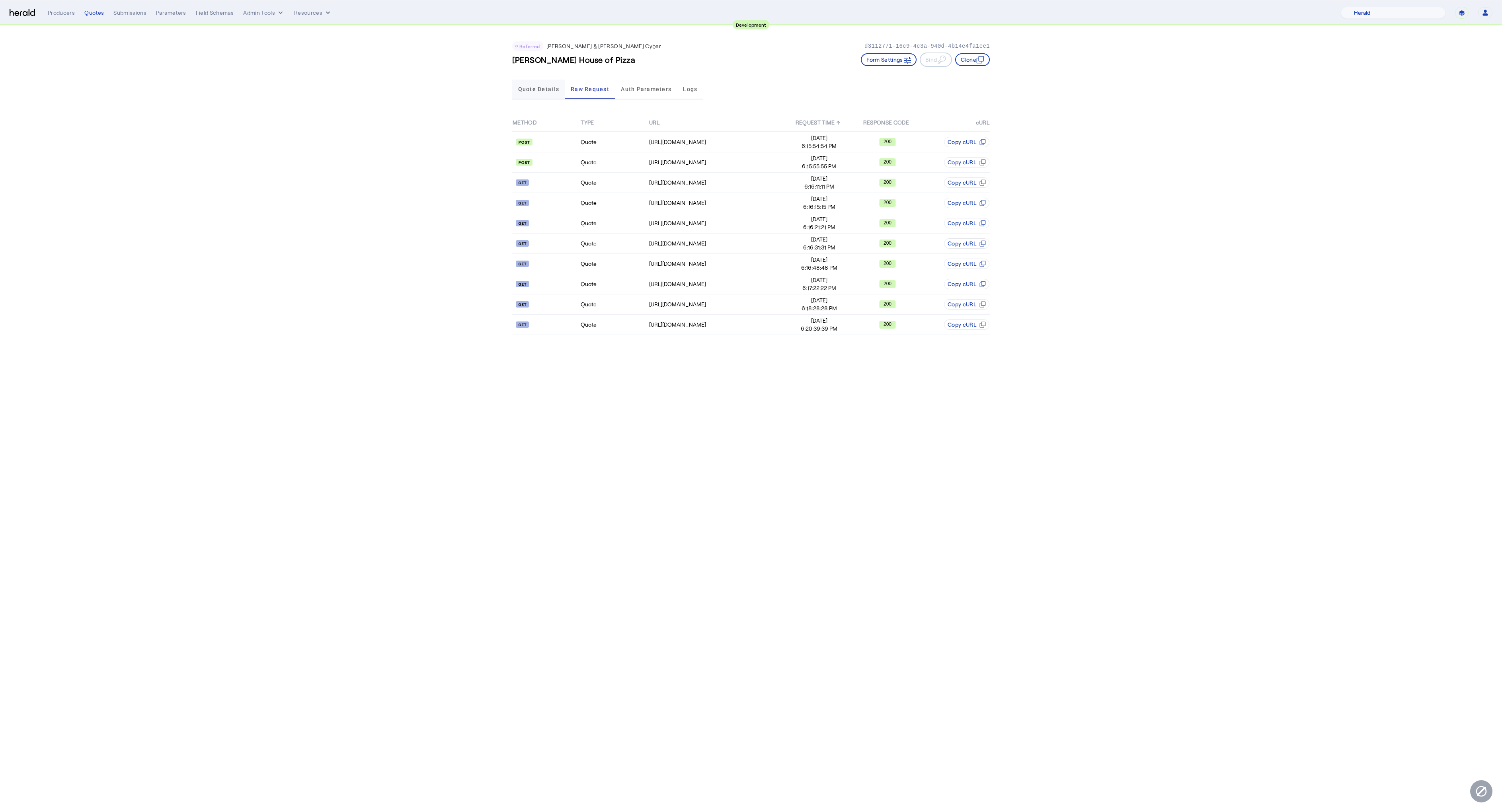
click at [521, 99] on span "Quote Details" at bounding box center [539, 89] width 41 height 19
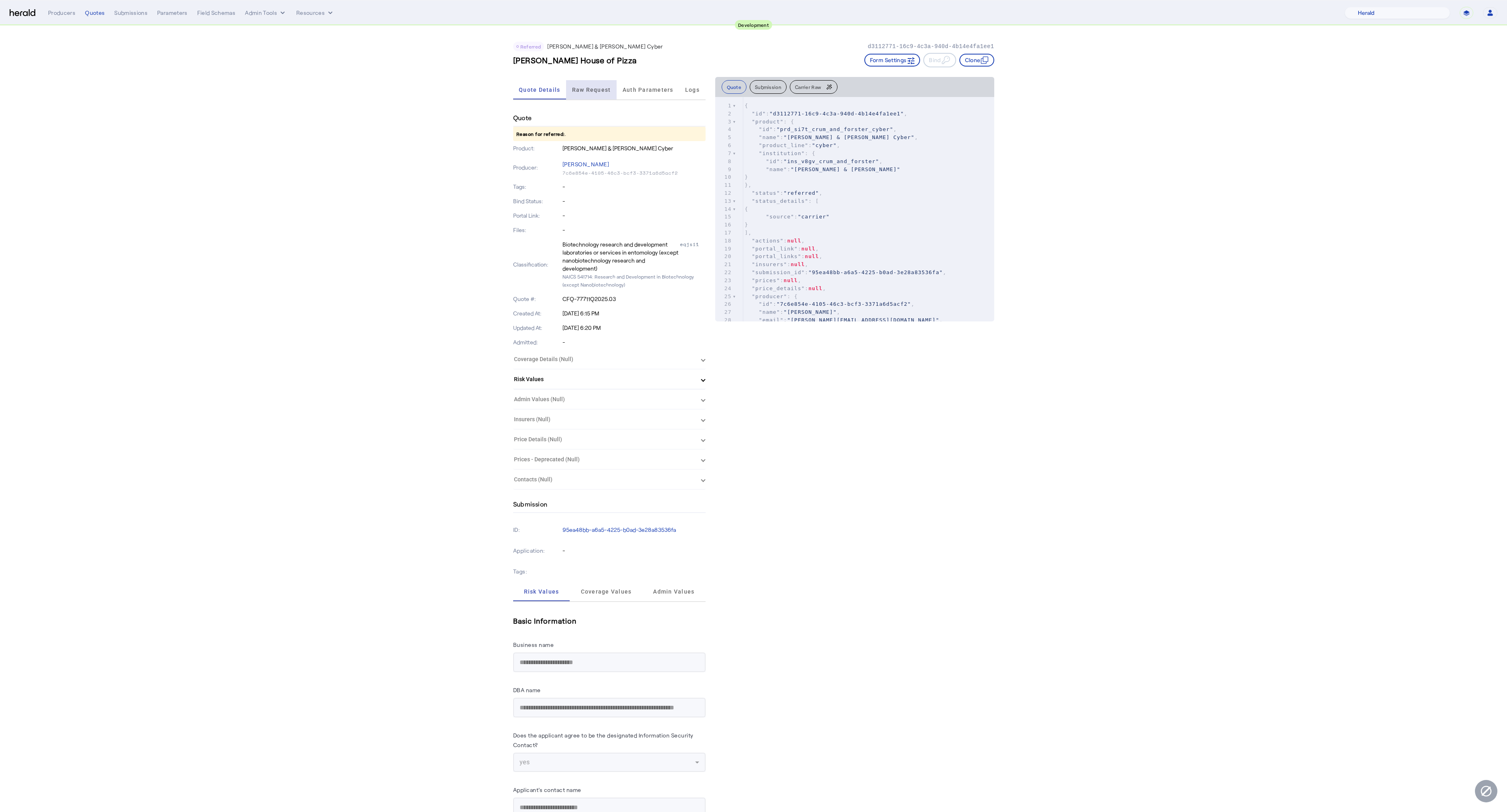
click at [596, 89] on span "Raw Request" at bounding box center [591, 90] width 39 height 6
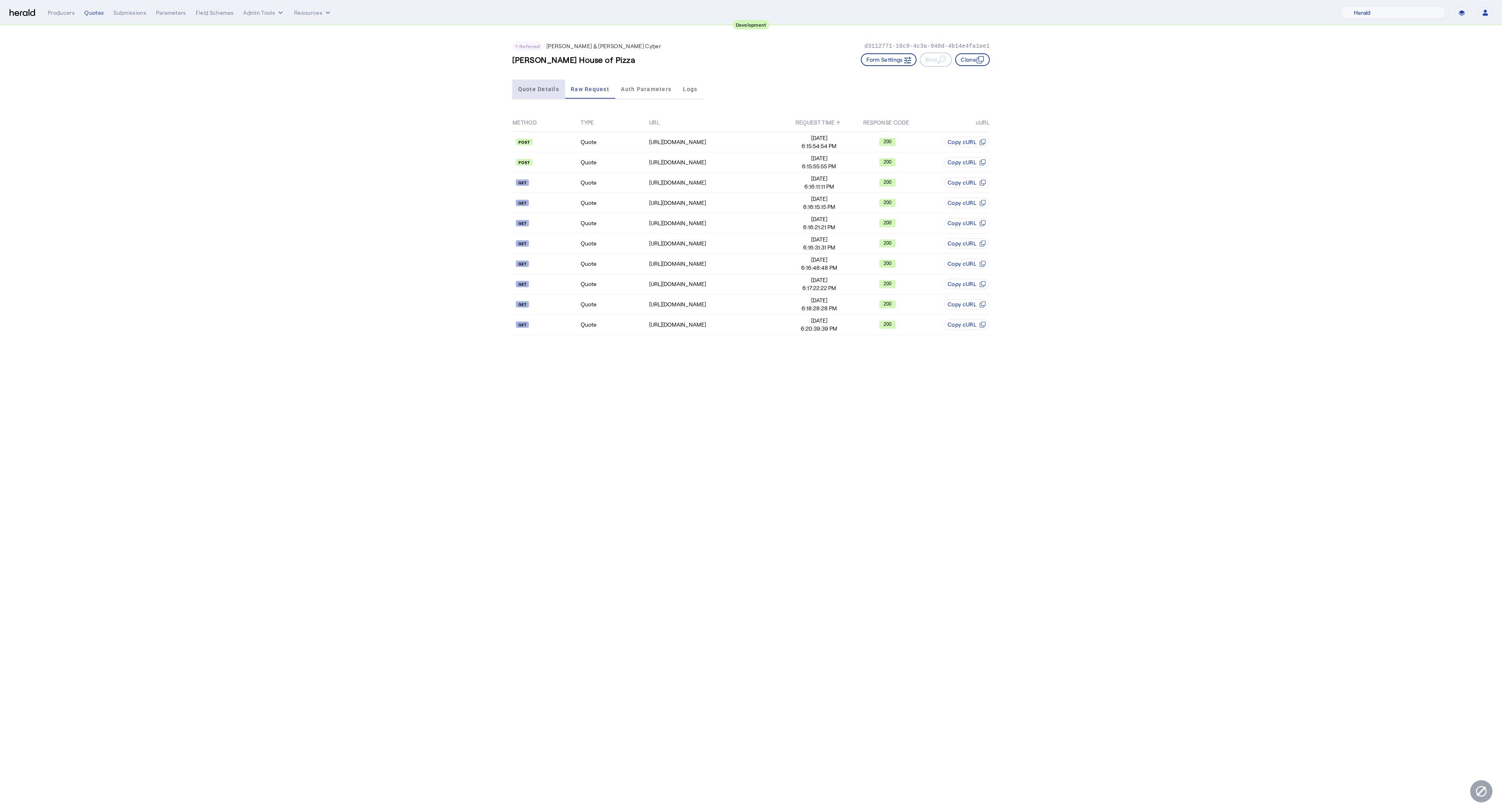
click at [540, 97] on span "Quote Details" at bounding box center [539, 89] width 41 height 19
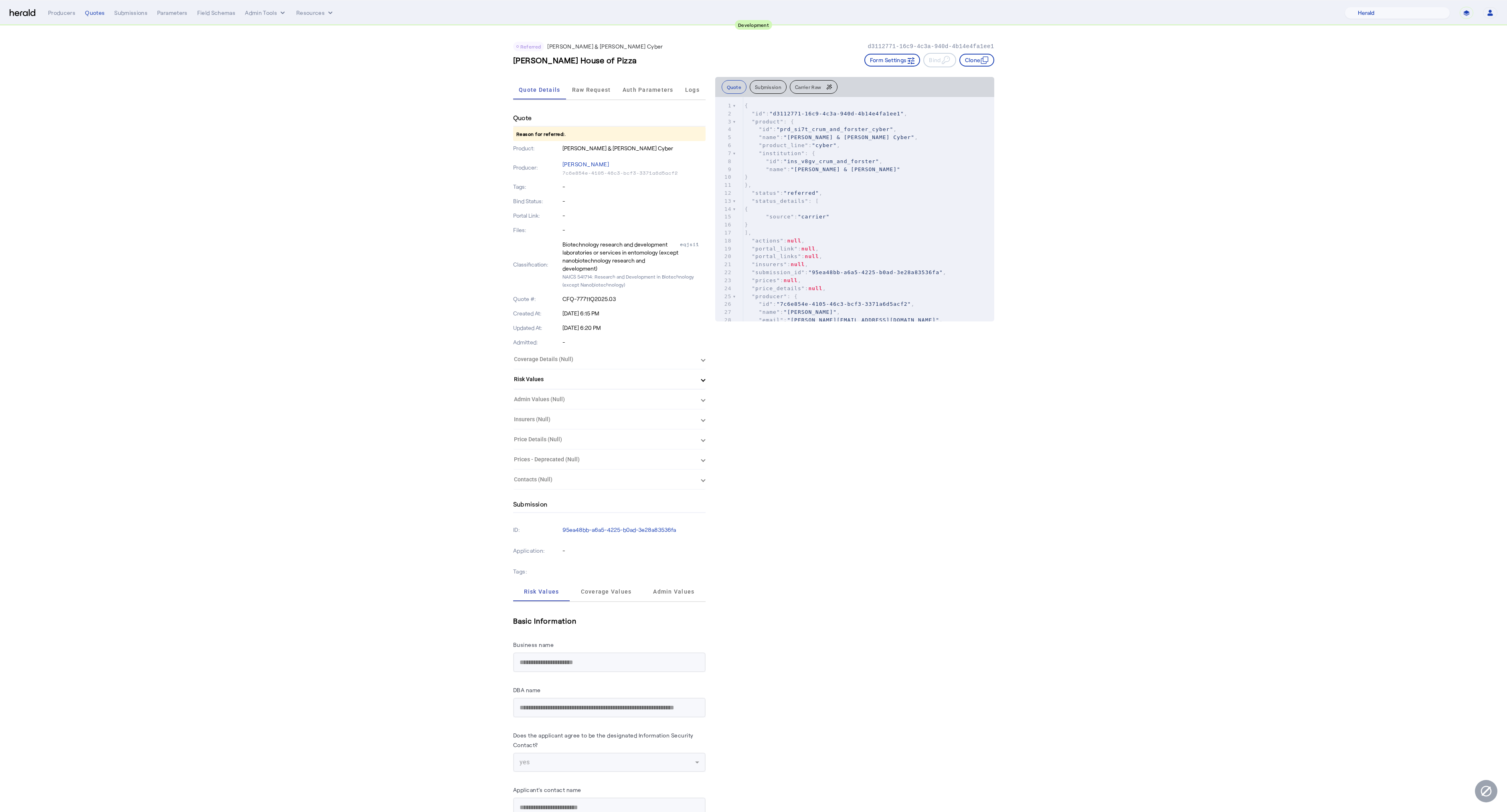
click at [536, 48] on span "Referred" at bounding box center [530, 46] width 21 height 6
click at [572, 88] on div "Raw Request" at bounding box center [591, 90] width 51 height 19
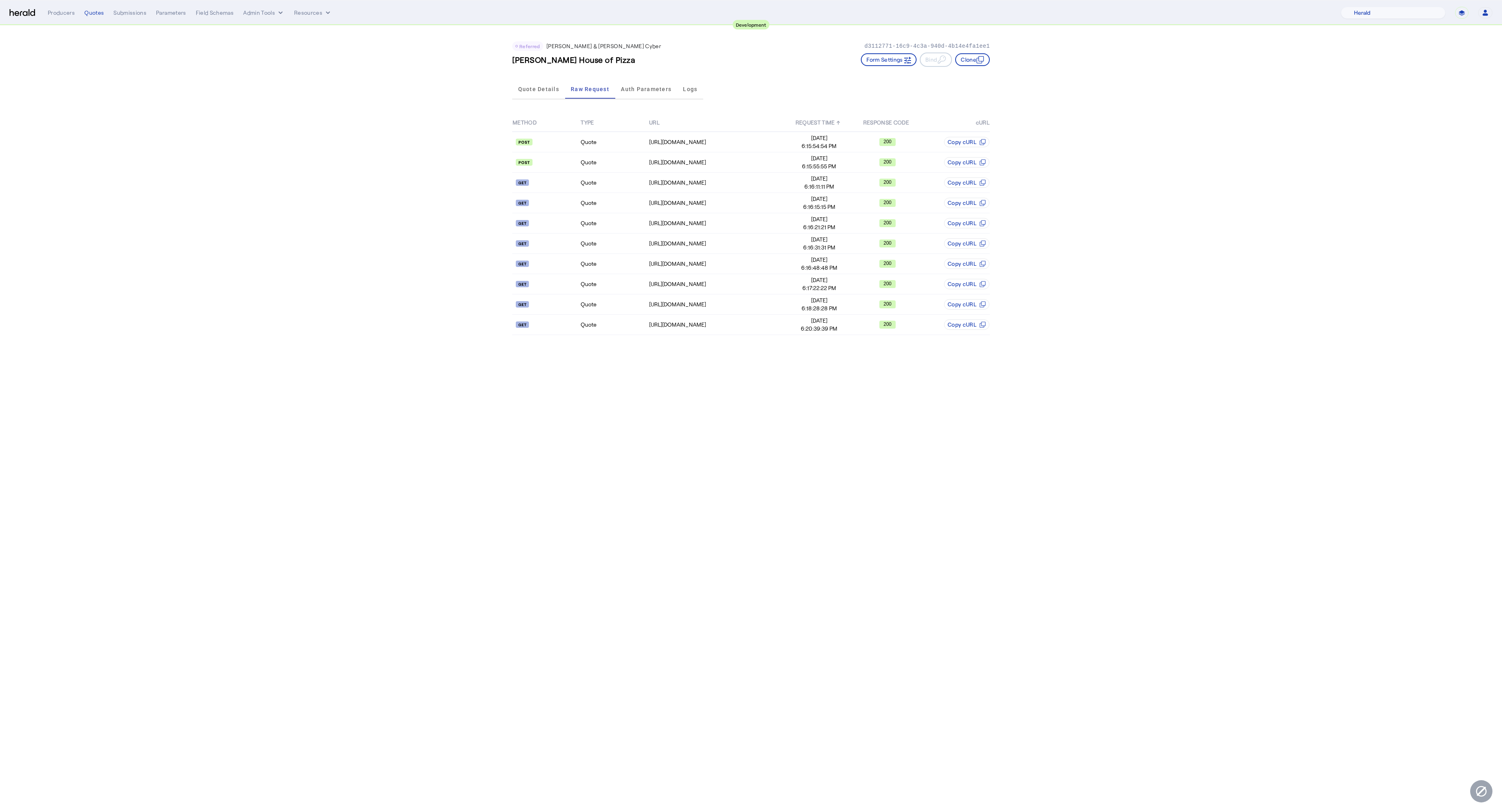
click at [415, 188] on app-quote-details "Referred [PERSON_NAME] & [PERSON_NAME] Cyber d3112771-16c9-4c3a-940d-4b14e4fa1e…" at bounding box center [751, 186] width 1502 height 321
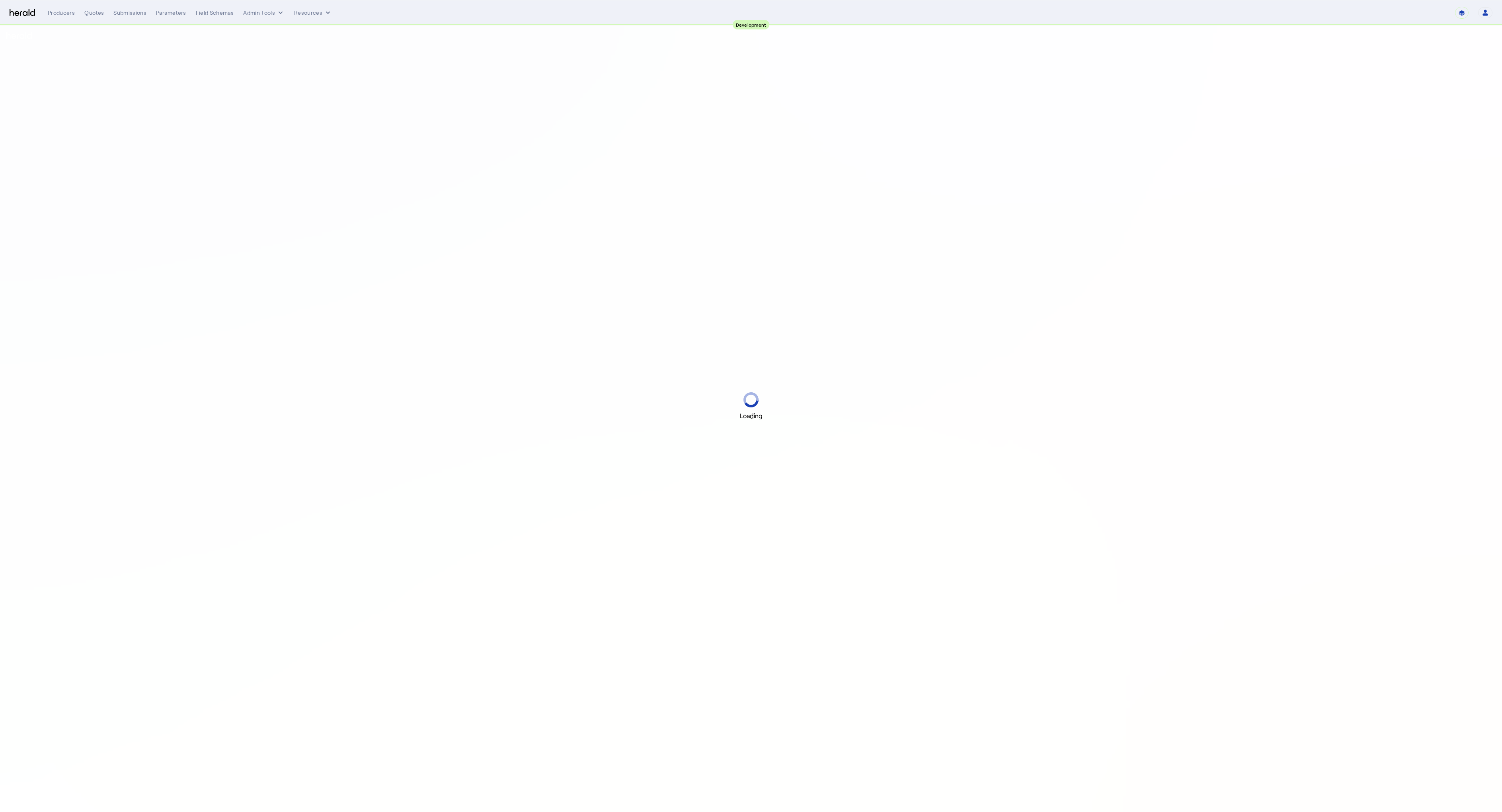
select select "pfm_2v8p_herald_api"
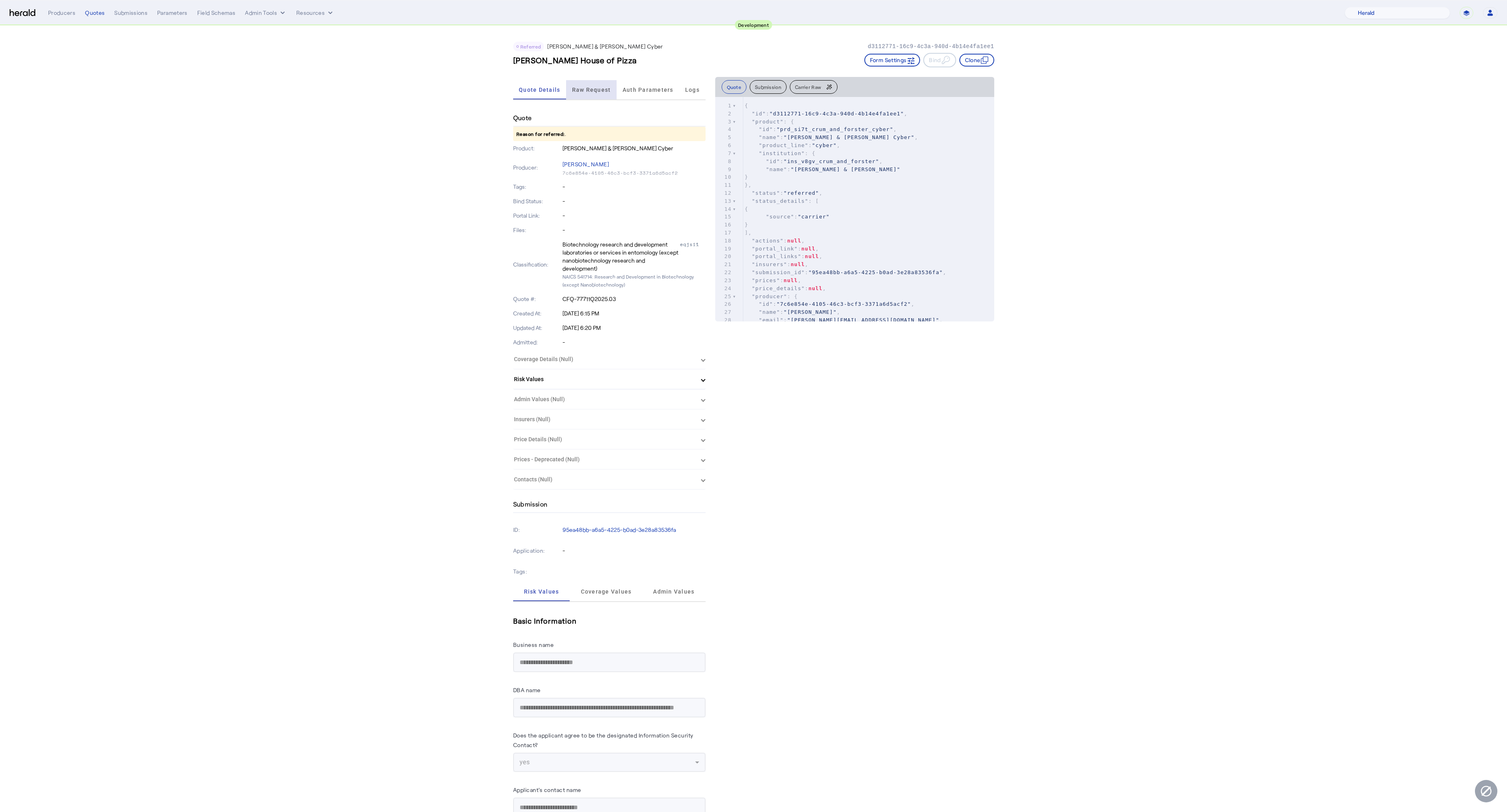
click at [597, 84] on span "Raw Request" at bounding box center [591, 90] width 39 height 19
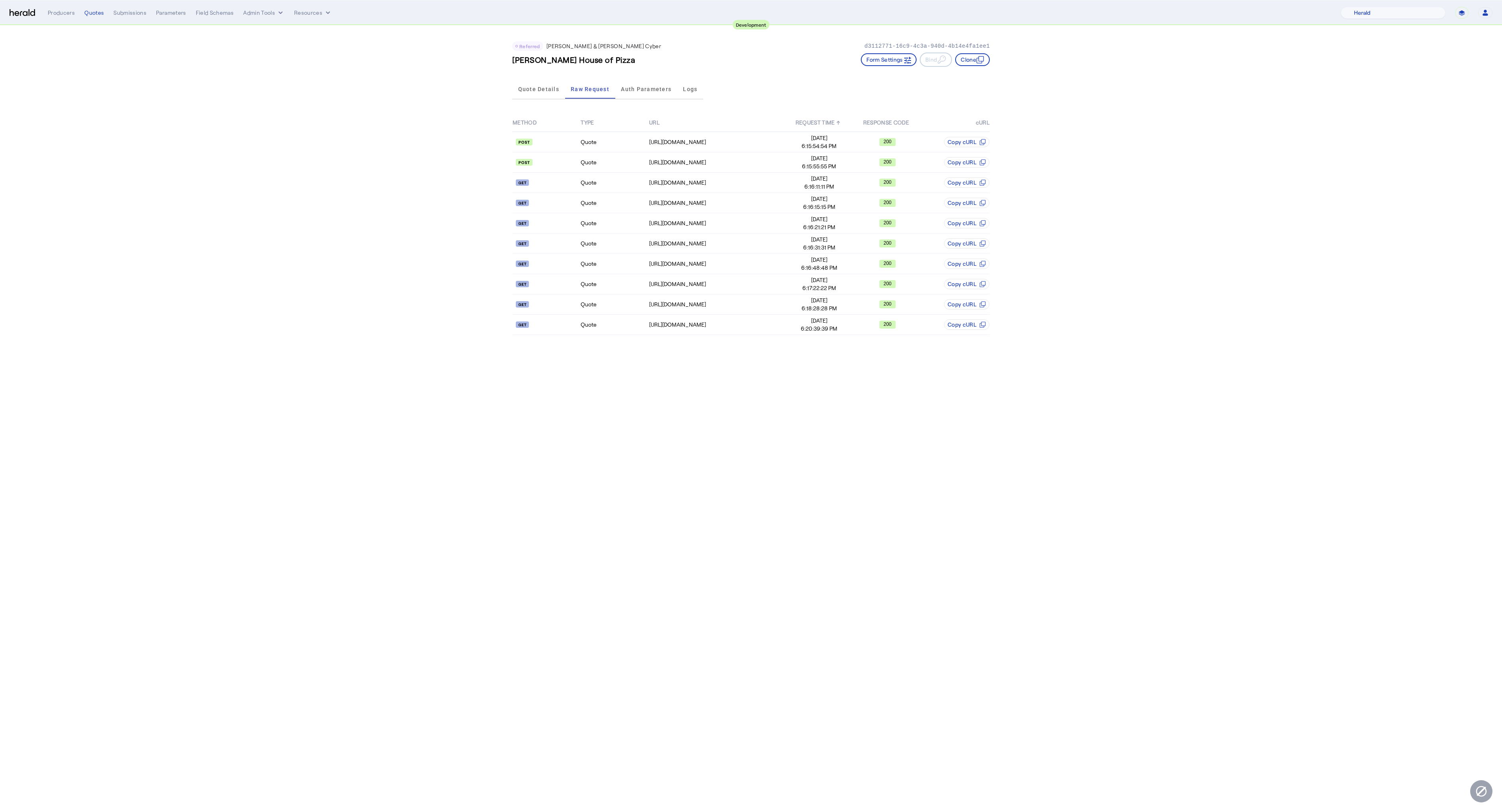
click at [205, 202] on app-quote-details "Referred [PERSON_NAME] & [PERSON_NAME] Cyber d3112771-16c9-4c3a-940d-4b14e4fa1e…" at bounding box center [751, 186] width 1502 height 321
